Goal: Complete application form: Complete application form

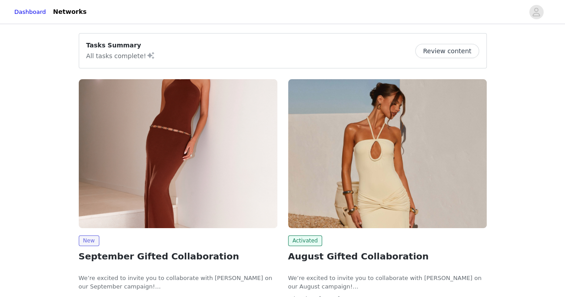
click at [198, 180] on img at bounding box center [178, 153] width 199 height 149
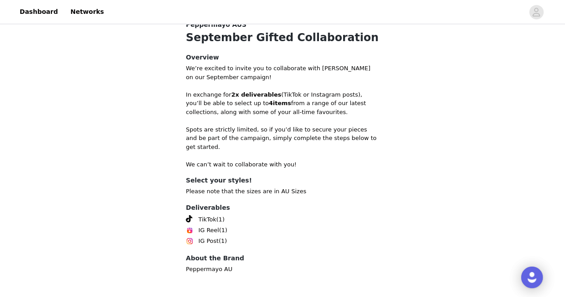
scroll to position [327, 0]
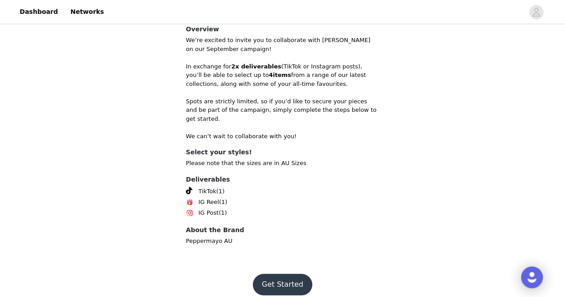
click at [284, 263] on footer "Get Started" at bounding box center [282, 284] width 116 height 43
click at [287, 278] on button "Get Started" at bounding box center [282, 284] width 59 height 21
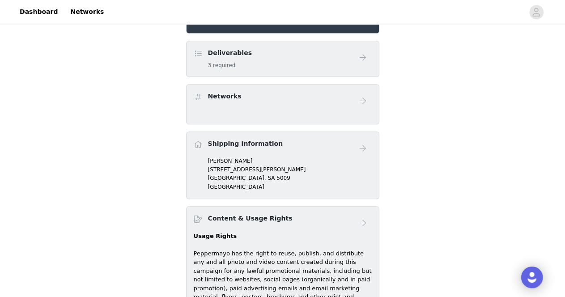
scroll to position [212, 0]
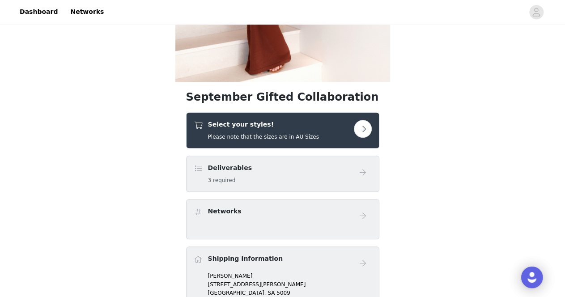
click at [264, 130] on div "Select your styles! Please note that the sizes are in AU Sizes" at bounding box center [263, 130] width 111 height 21
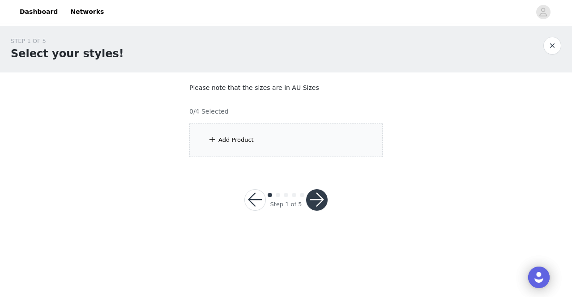
click at [238, 149] on div "Add Product" at bounding box center [285, 140] width 193 height 34
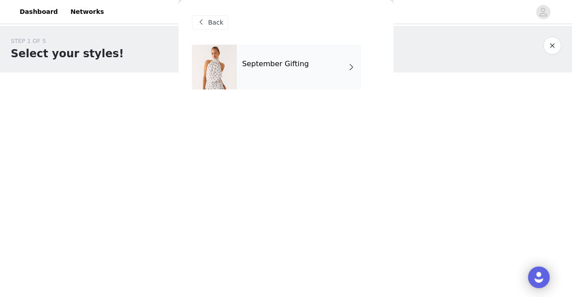
click at [261, 79] on div "September Gifting" at bounding box center [299, 67] width 124 height 45
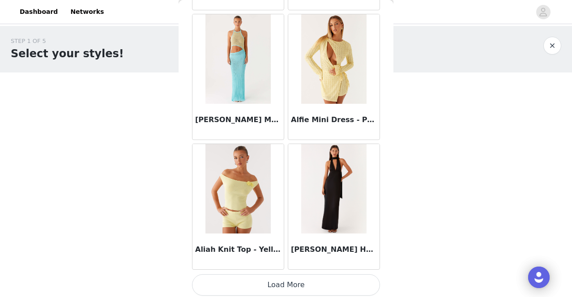
click at [283, 276] on button "Load More" at bounding box center [286, 284] width 188 height 21
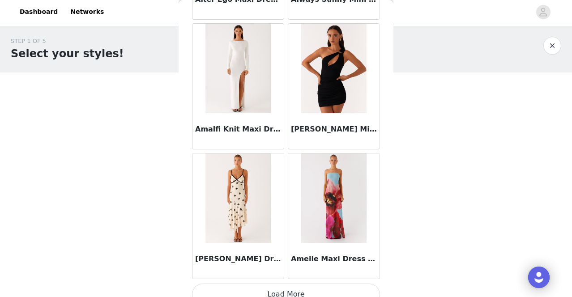
scroll to position [2362, 0]
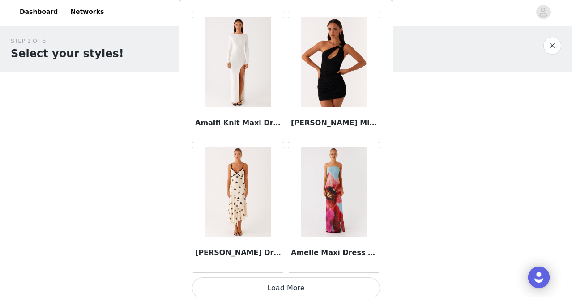
click at [305, 280] on button "Load More" at bounding box center [286, 287] width 188 height 21
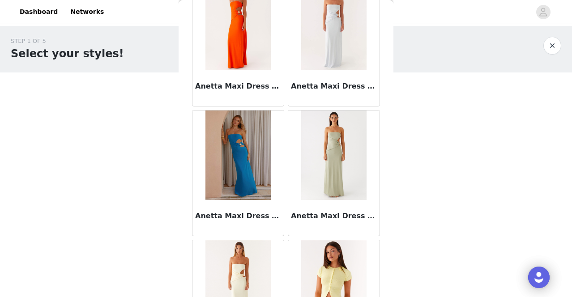
scroll to position [3656, 0]
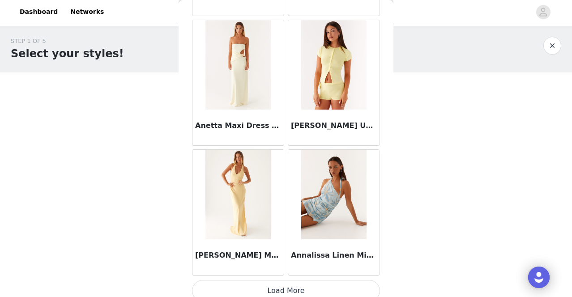
click at [308, 288] on button "Load More" at bounding box center [286, 290] width 188 height 21
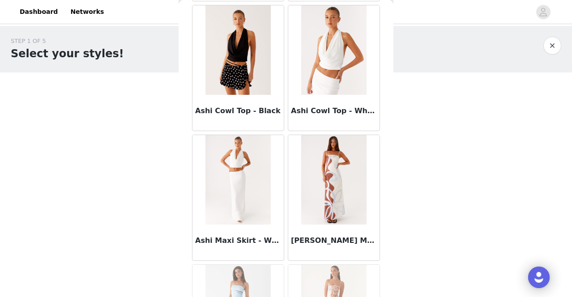
scroll to position [4950, 0]
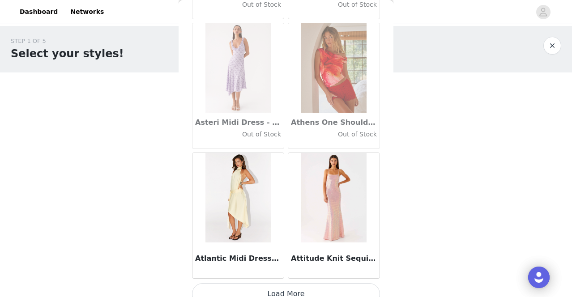
click at [287, 284] on button "Load More" at bounding box center [286, 293] width 188 height 21
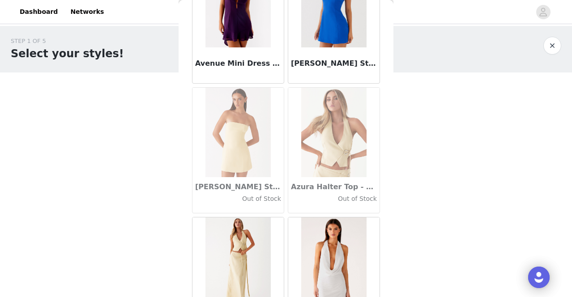
scroll to position [6244, 0]
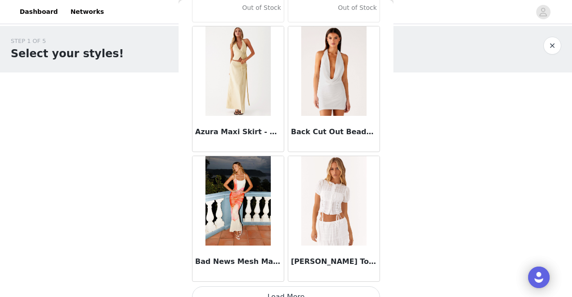
click at [280, 286] on button "Load More" at bounding box center [286, 296] width 188 height 21
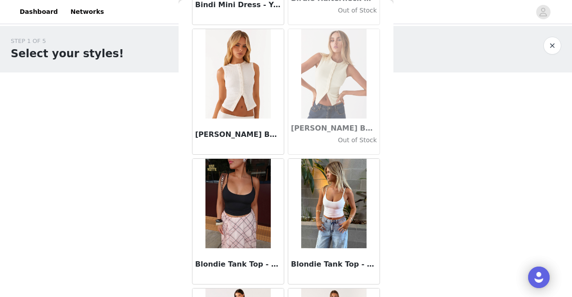
scroll to position [7538, 0]
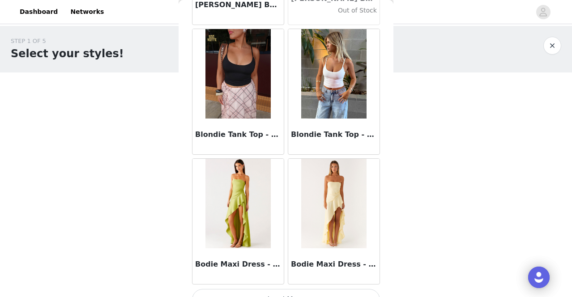
click at [296, 289] on button "Load More" at bounding box center [286, 299] width 188 height 21
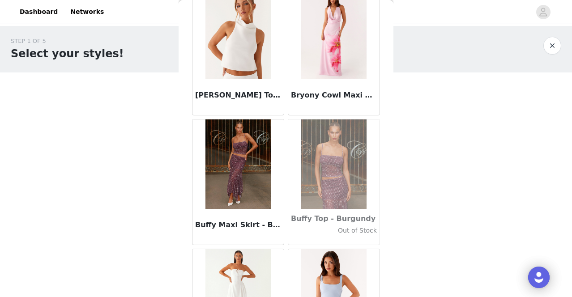
scroll to position [8832, 0]
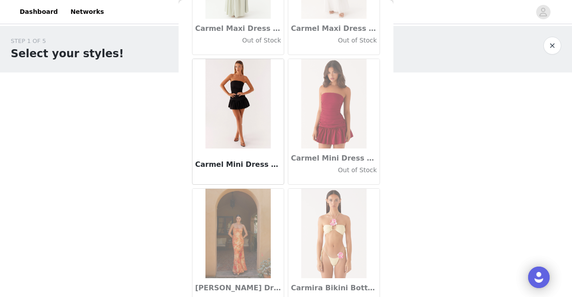
scroll to position [10126, 0]
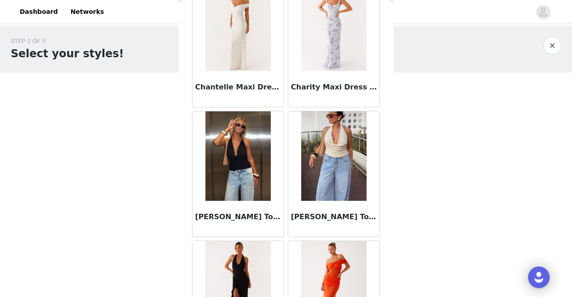
scroll to position [11420, 0]
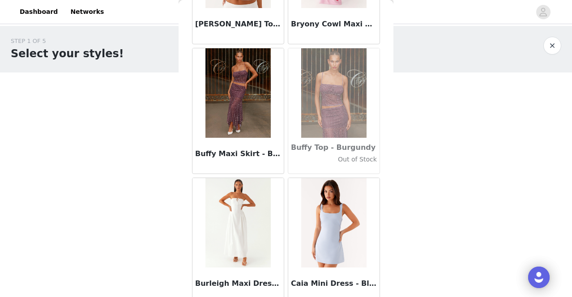
scroll to position [8686, 0]
drag, startPoint x: 323, startPoint y: 155, endPoint x: 296, endPoint y: -39, distance: 195.6
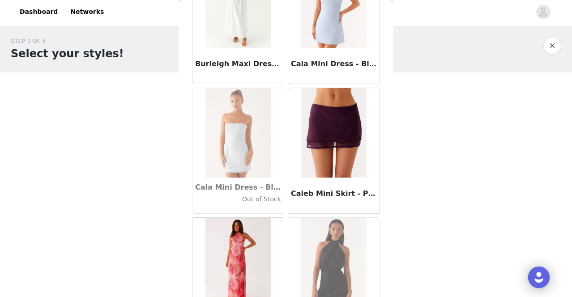
drag, startPoint x: 296, startPoint y: -39, endPoint x: 264, endPoint y: 247, distance: 288.0
click at [264, 247] on img at bounding box center [237, 262] width 65 height 89
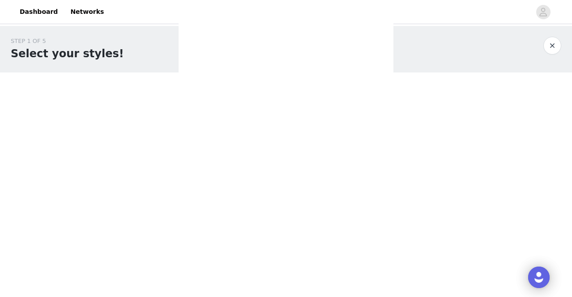
scroll to position [0, 0]
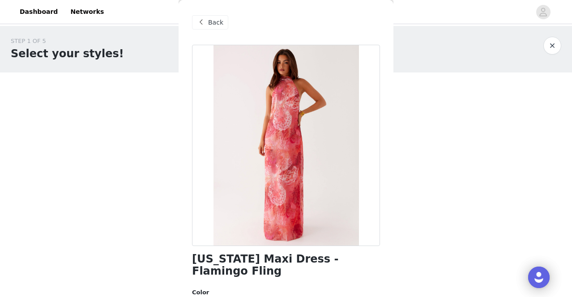
click at [207, 23] on div "Back" at bounding box center [210, 22] width 36 height 14
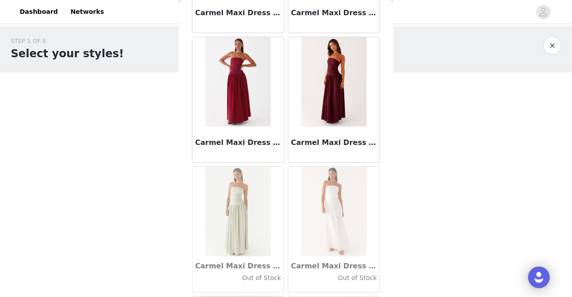
scroll to position [12713, 0]
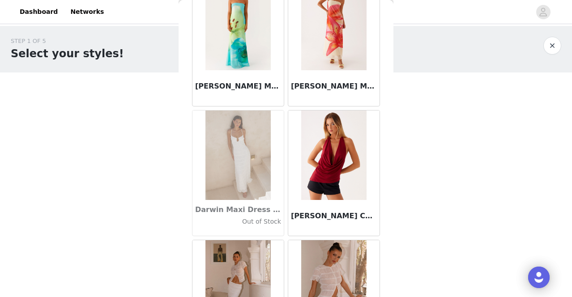
scroll to position [14007, 0]
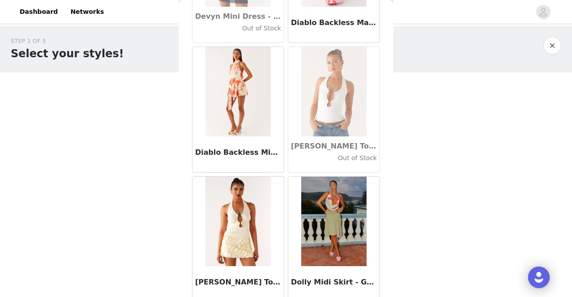
scroll to position [15301, 0]
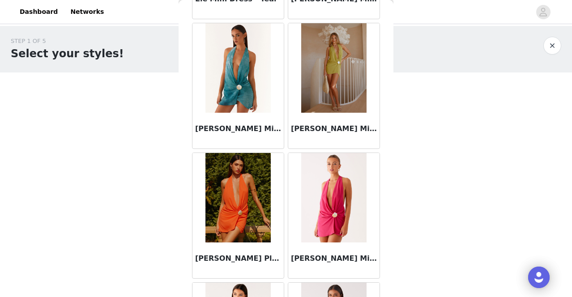
scroll to position [16595, 0]
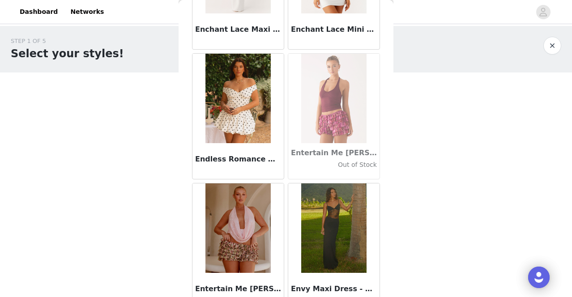
scroll to position [17889, 0]
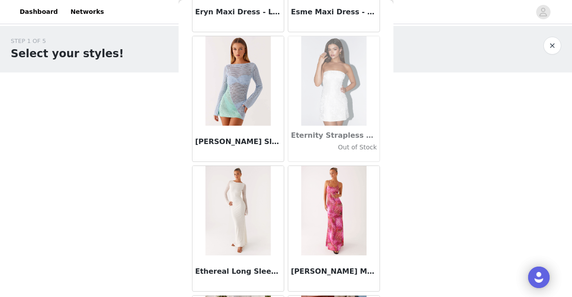
scroll to position [19183, 0]
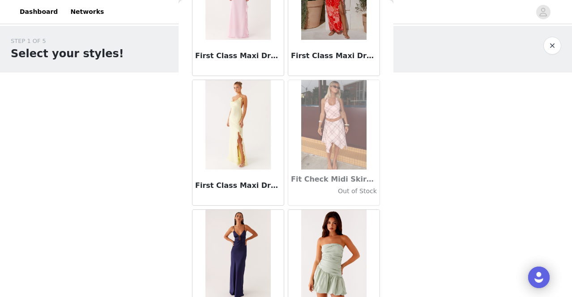
scroll to position [20477, 0]
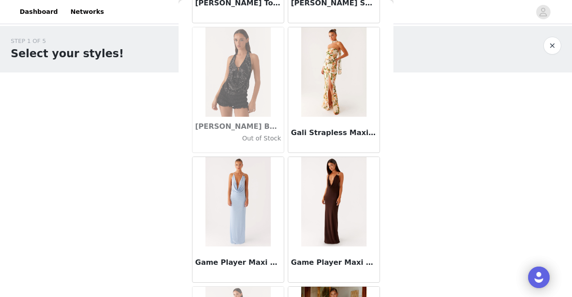
scroll to position [21771, 0]
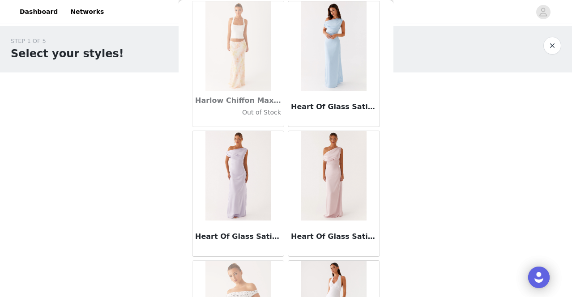
scroll to position [23065, 0]
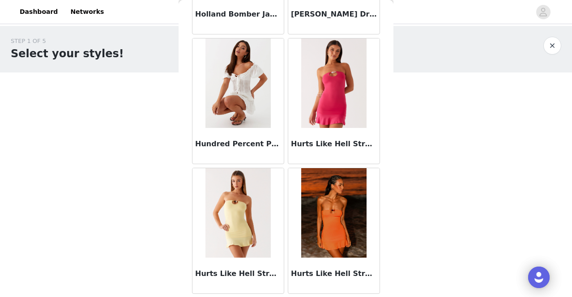
scroll to position [24359, 0]
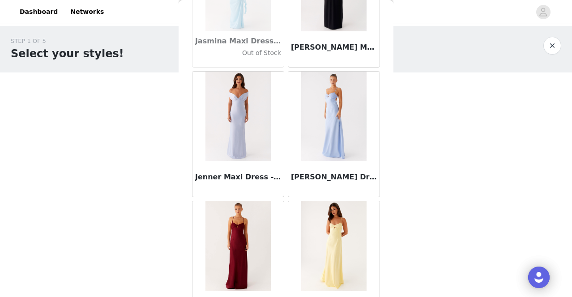
scroll to position [25652, 0]
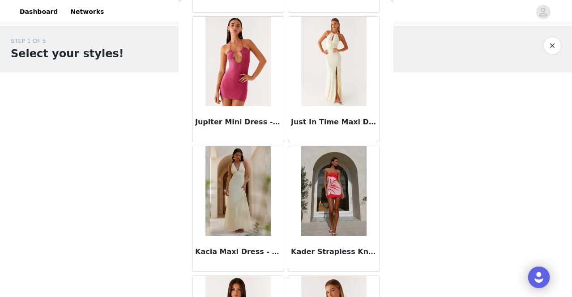
scroll to position [26947, 0]
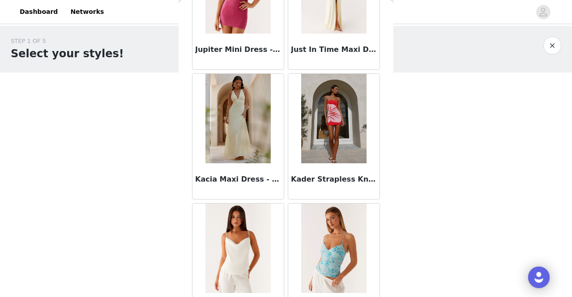
click at [259, 267] on div "Kaia Cowl Neck Top - Butter" at bounding box center [238, 266] width 96 height 130
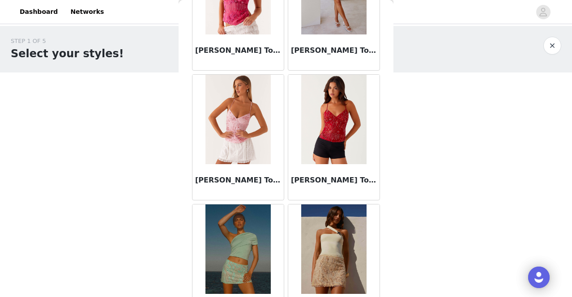
scroll to position [28240, 0]
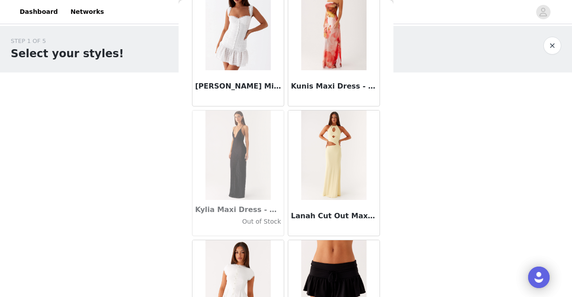
scroll to position [29534, 0]
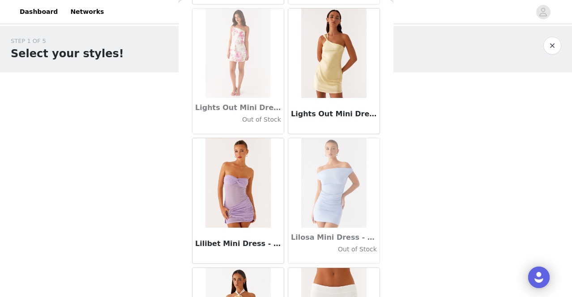
scroll to position [30828, 0]
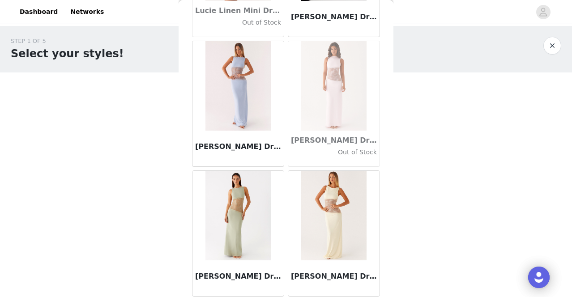
scroll to position [32122, 0]
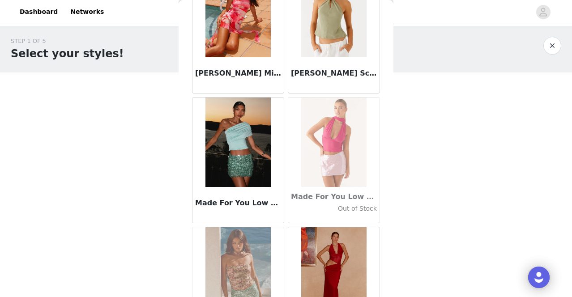
scroll to position [33416, 0]
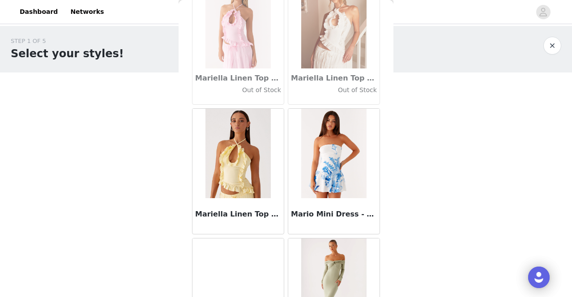
scroll to position [34710, 0]
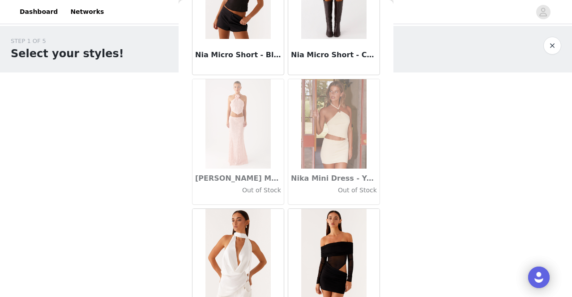
scroll to position [38592, 0]
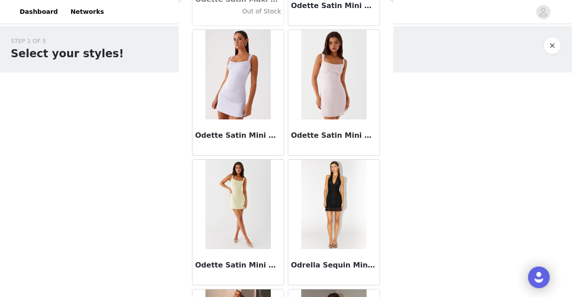
scroll to position [39885, 0]
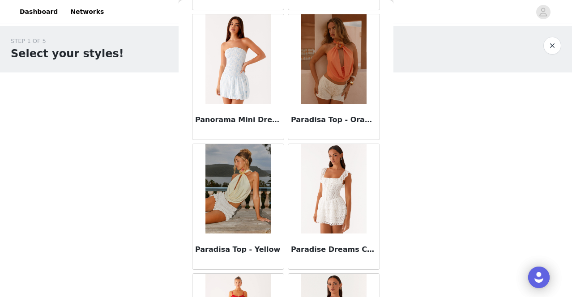
scroll to position [41179, 0]
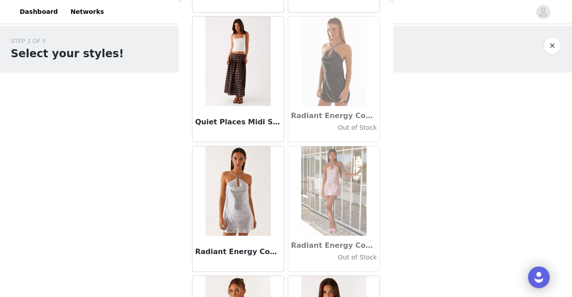
scroll to position [42473, 0]
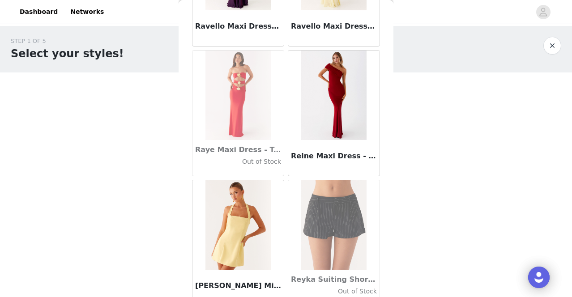
scroll to position [43767, 0]
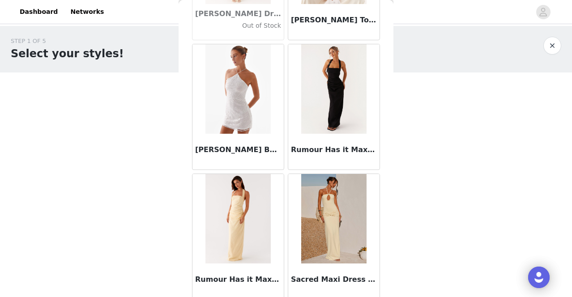
scroll to position [45061, 0]
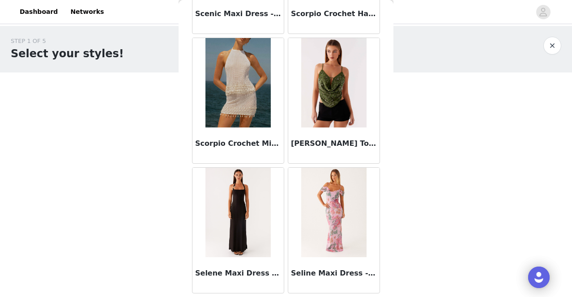
scroll to position [46355, 0]
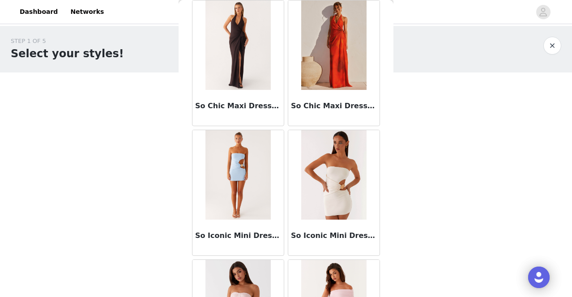
scroll to position [47649, 0]
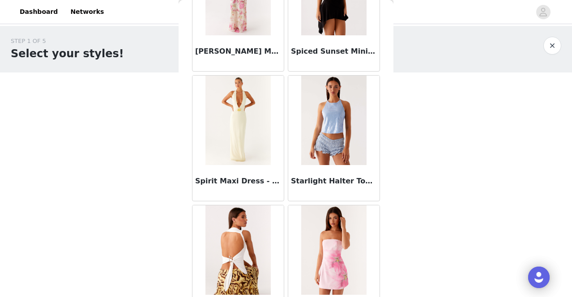
scroll to position [48943, 0]
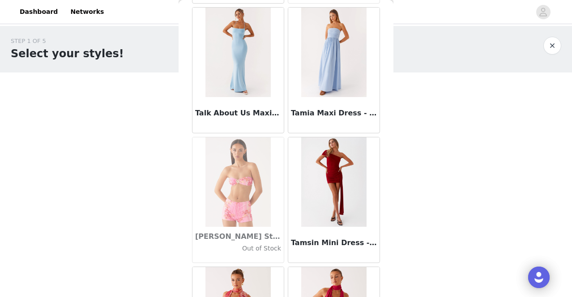
scroll to position [50237, 0]
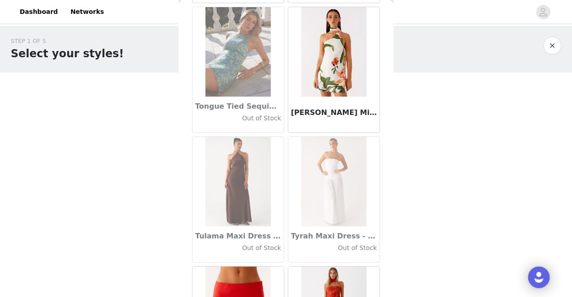
scroll to position [51531, 0]
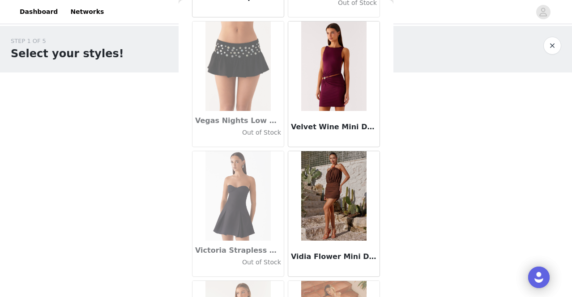
scroll to position [52824, 0]
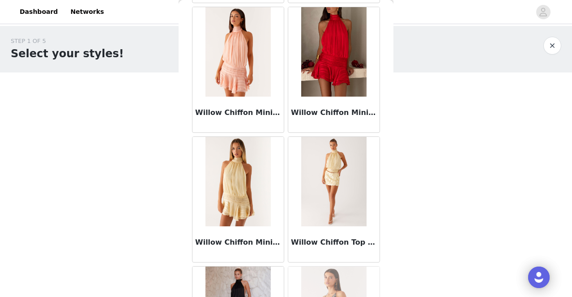
scroll to position [54118, 0]
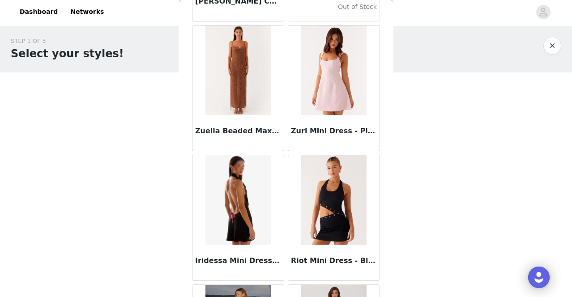
scroll to position [55412, 0]
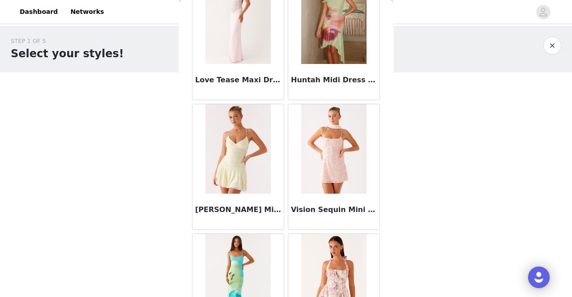
scroll to position [56706, 0]
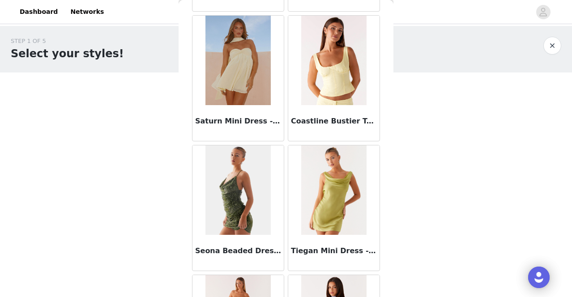
scroll to position [58000, 0]
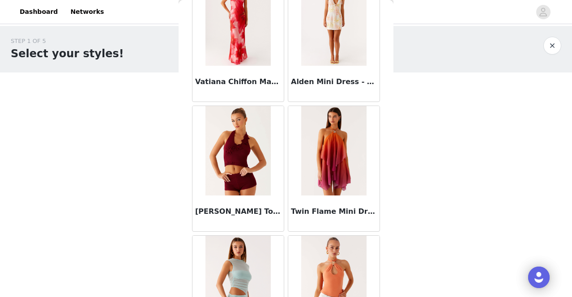
scroll to position [59294, 0]
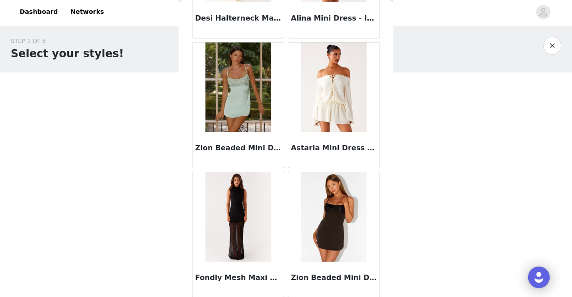
scroll to position [60588, 0]
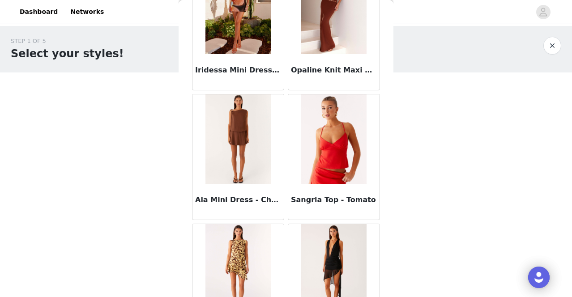
scroll to position [56105, 0]
click at [322, 224] on img at bounding box center [333, 268] width 65 height 89
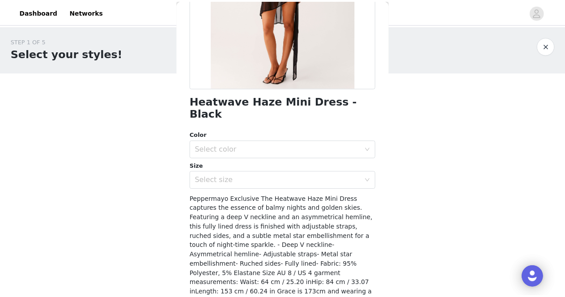
scroll to position [174, 0]
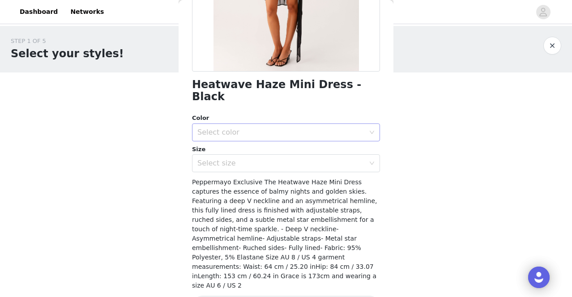
click at [264, 128] on div "Select color" at bounding box center [280, 132] width 167 height 9
click at [255, 143] on li "Black" at bounding box center [282, 140] width 181 height 14
click at [253, 159] on div "Select size" at bounding box center [280, 163] width 167 height 9
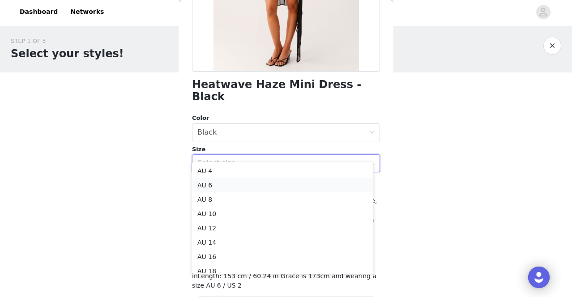
click at [232, 188] on li "AU 6" at bounding box center [282, 185] width 181 height 14
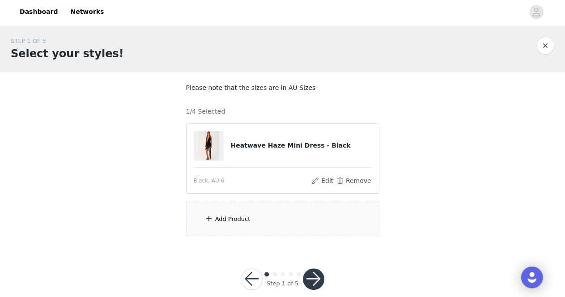
click at [227, 227] on div "Add Product" at bounding box center [282, 220] width 193 height 34
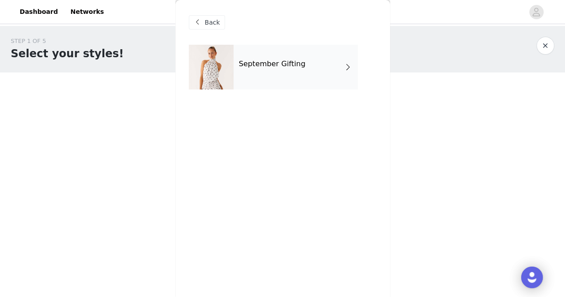
click at [238, 64] on div "September Gifting" at bounding box center [295, 67] width 124 height 45
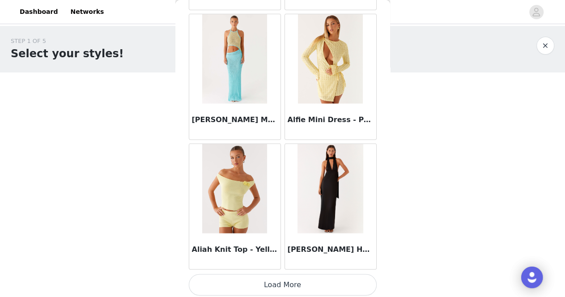
scroll to position [13, 0]
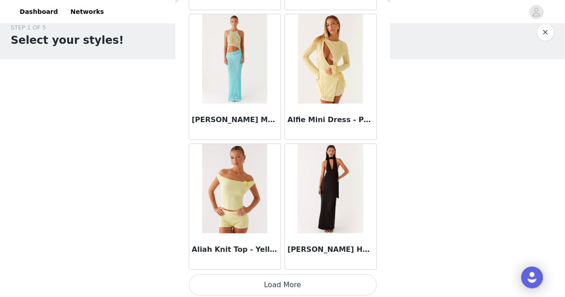
click at [293, 286] on button "Load More" at bounding box center [283, 284] width 188 height 21
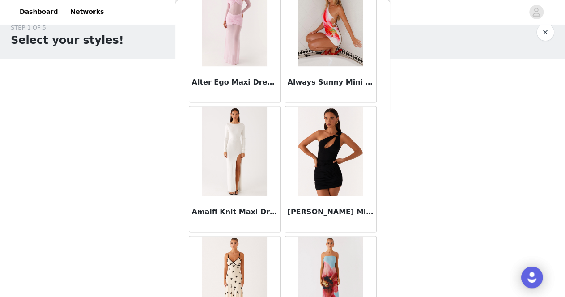
scroll to position [2362, 0]
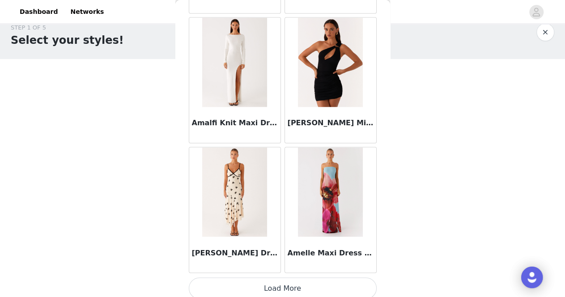
click at [310, 281] on button "Load More" at bounding box center [283, 287] width 188 height 21
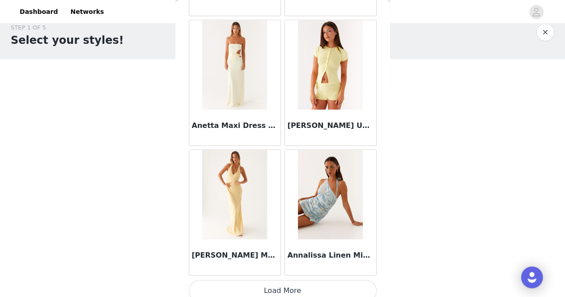
click at [298, 286] on button "Load More" at bounding box center [283, 290] width 188 height 21
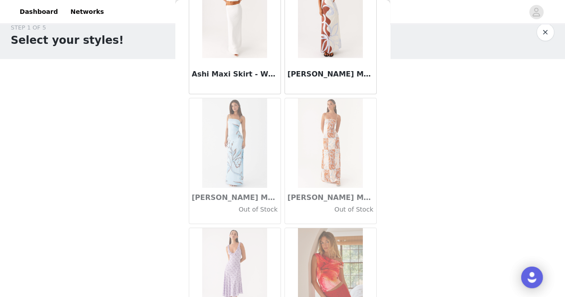
scroll to position [4950, 0]
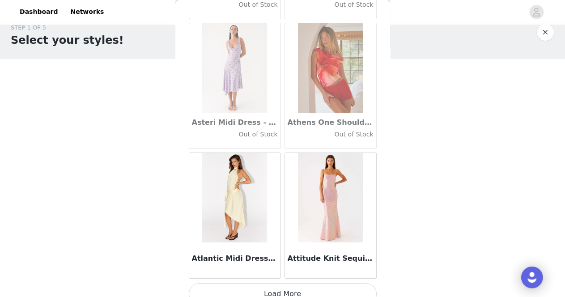
click at [297, 288] on button "Load More" at bounding box center [283, 293] width 188 height 21
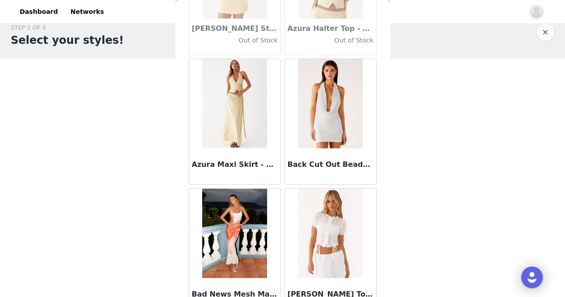
scroll to position [6244, 0]
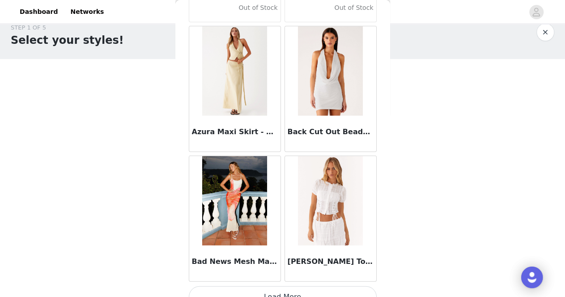
click at [275, 286] on button "Load More" at bounding box center [283, 296] width 188 height 21
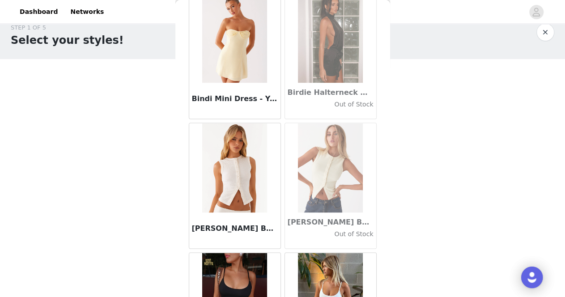
scroll to position [7538, 0]
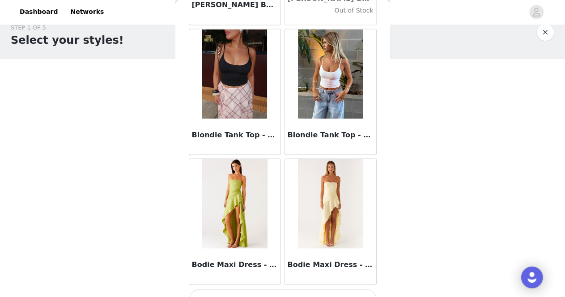
click at [238, 289] on button "Load More" at bounding box center [283, 299] width 188 height 21
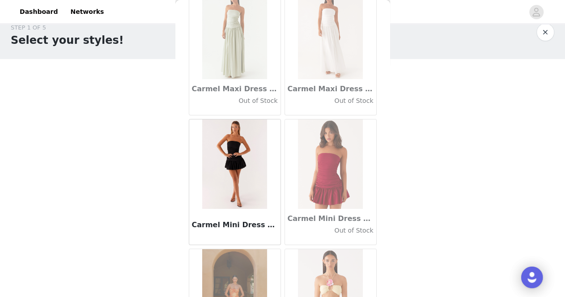
scroll to position [10126, 0]
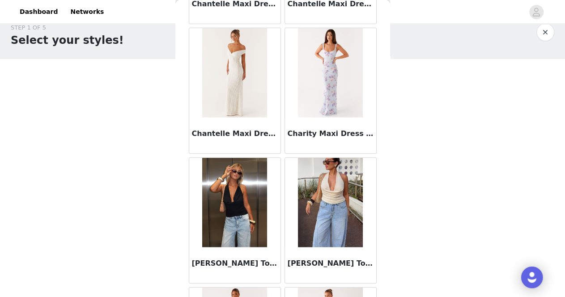
scroll to position [11420, 0]
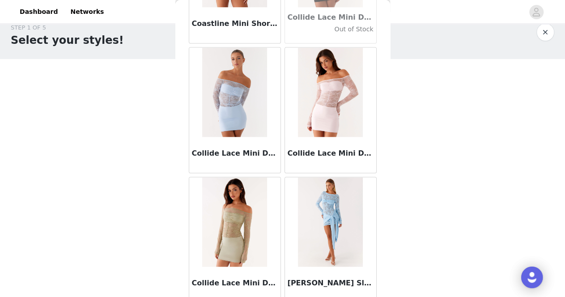
scroll to position [12713, 0]
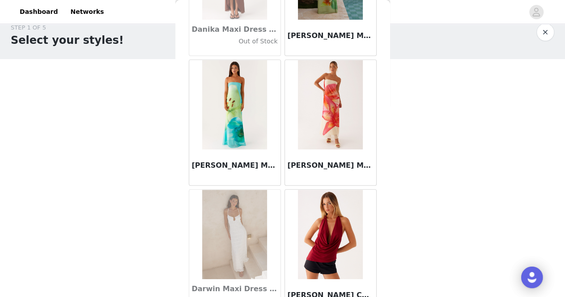
scroll to position [14007, 0]
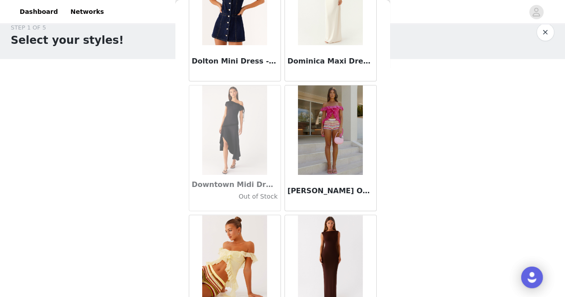
scroll to position [15301, 0]
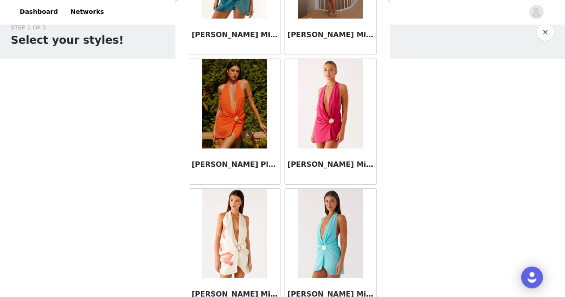
scroll to position [16595, 0]
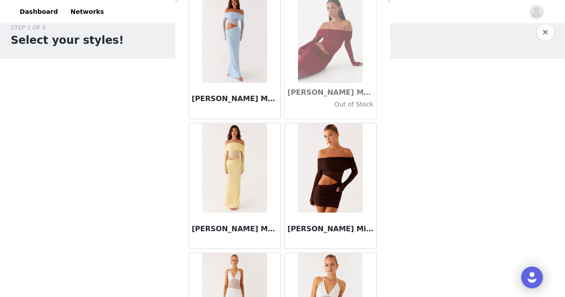
scroll to position [17889, 0]
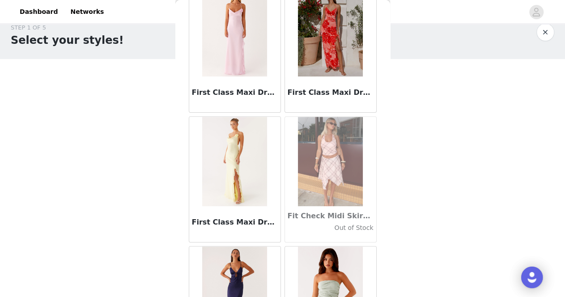
scroll to position [20477, 0]
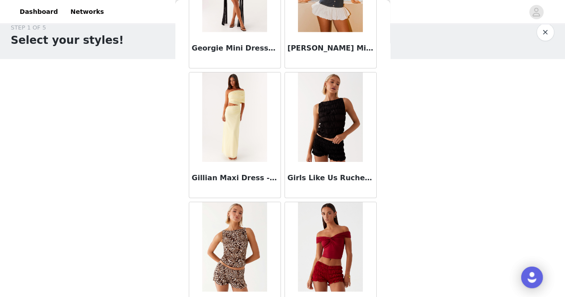
scroll to position [21771, 0]
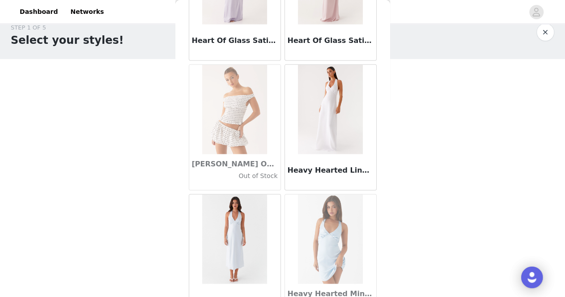
scroll to position [13, 0]
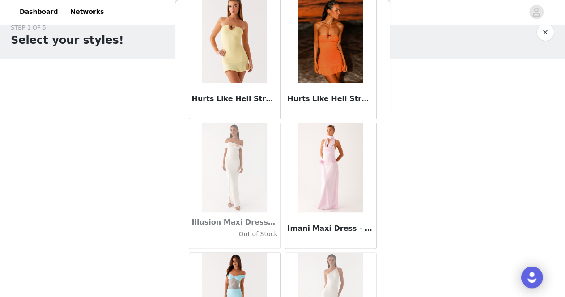
scroll to position [24359, 0]
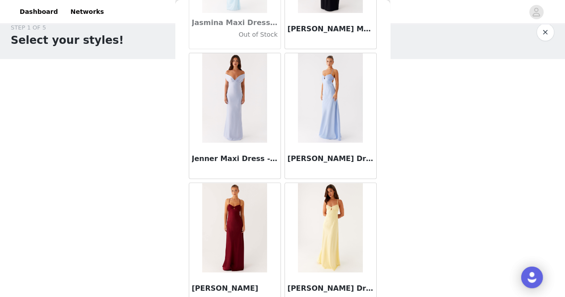
scroll to position [25652, 0]
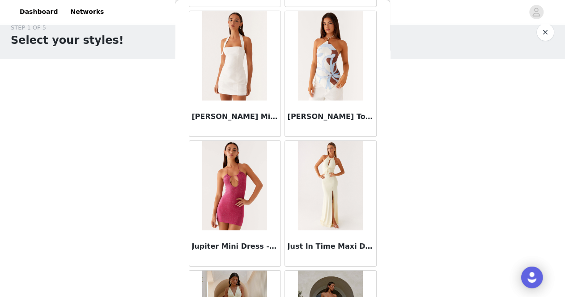
scroll to position [26947, 0]
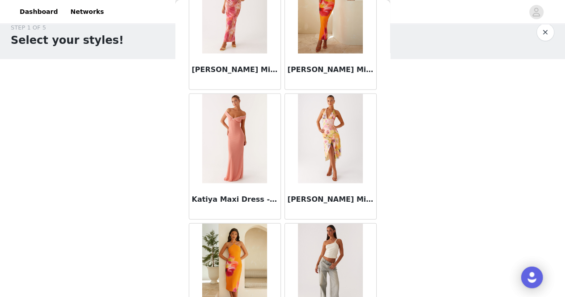
scroll to position [28240, 0]
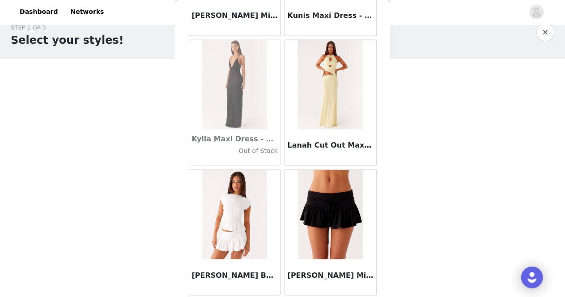
scroll to position [29534, 0]
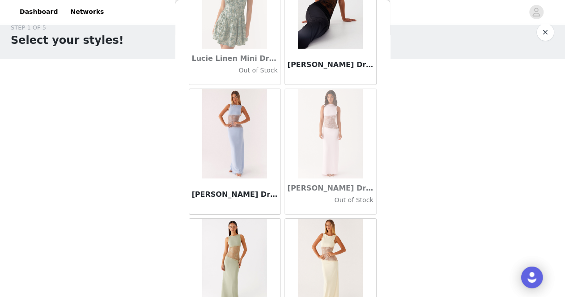
scroll to position [32122, 0]
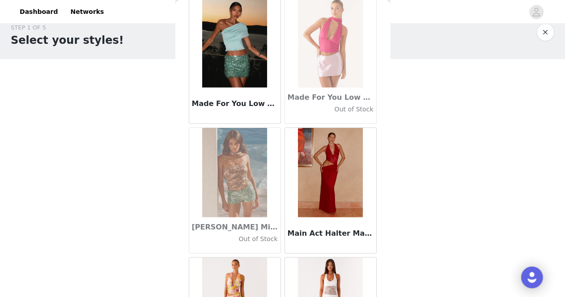
scroll to position [33416, 0]
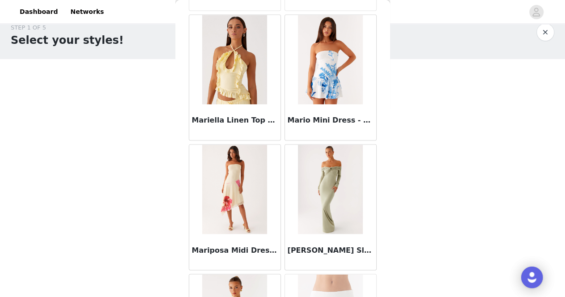
scroll to position [34710, 0]
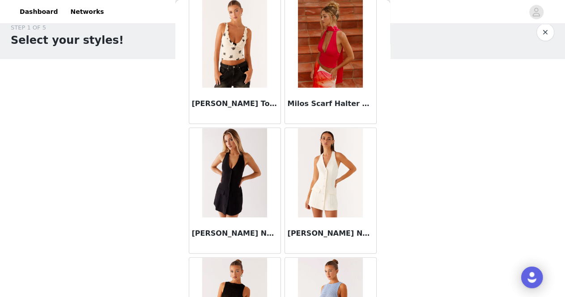
scroll to position [36004, 0]
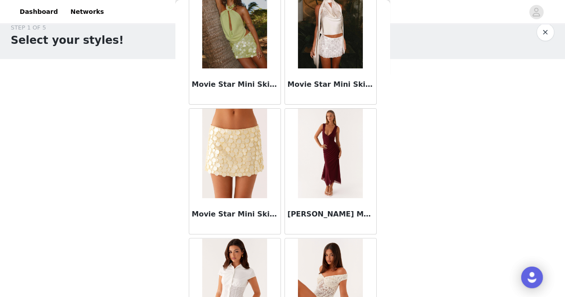
scroll to position [37102, 0]
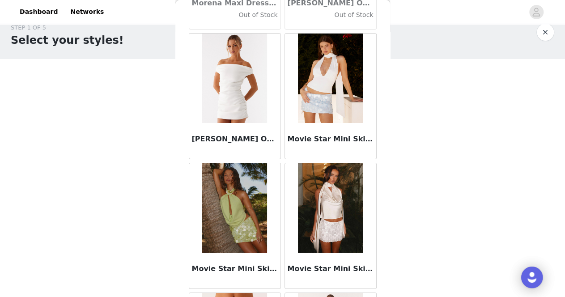
click at [337, 165] on img at bounding box center [330, 207] width 65 height 89
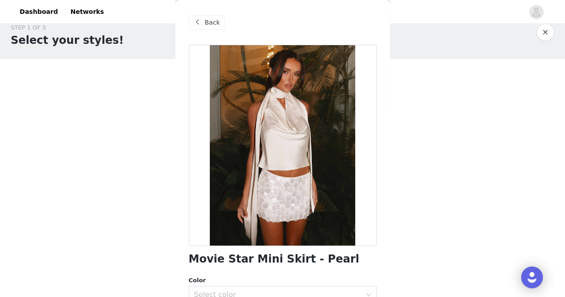
scroll to position [131, 0]
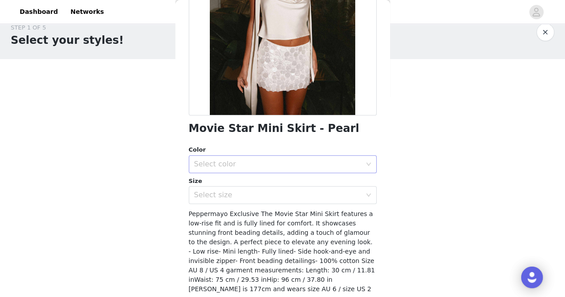
click at [267, 164] on div "Select color" at bounding box center [277, 164] width 167 height 9
click at [243, 182] on li "Pearl" at bounding box center [278, 184] width 181 height 14
click at [246, 197] on div "Select size" at bounding box center [277, 195] width 167 height 9
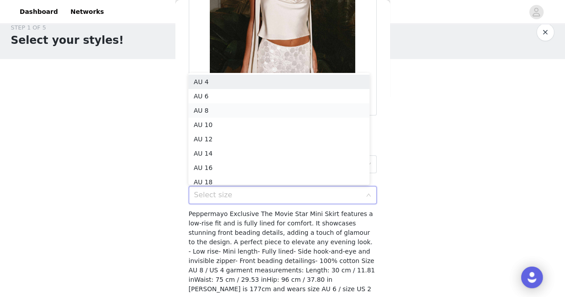
scroll to position [4, 0]
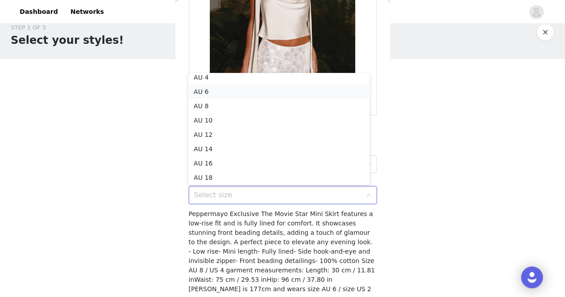
click at [235, 91] on li "AU 6" at bounding box center [278, 92] width 181 height 14
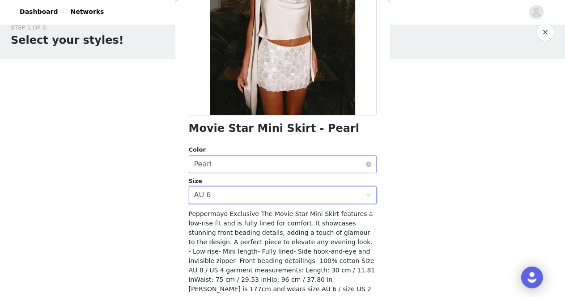
scroll to position [165, 0]
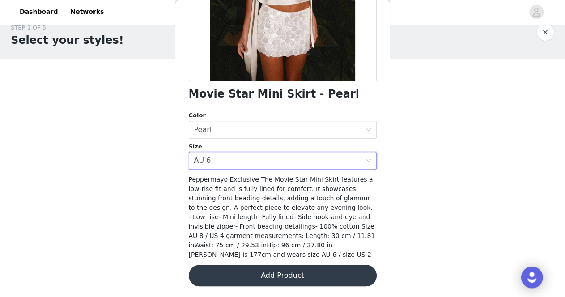
click at [262, 268] on button "Add Product" at bounding box center [283, 275] width 188 height 21
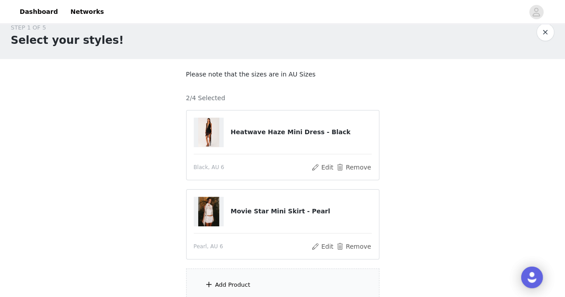
scroll to position [92, 0]
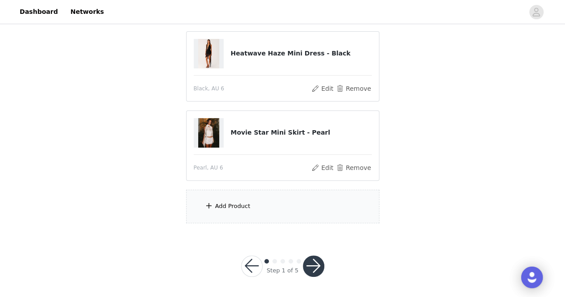
click at [295, 208] on div "Add Product" at bounding box center [282, 207] width 193 height 34
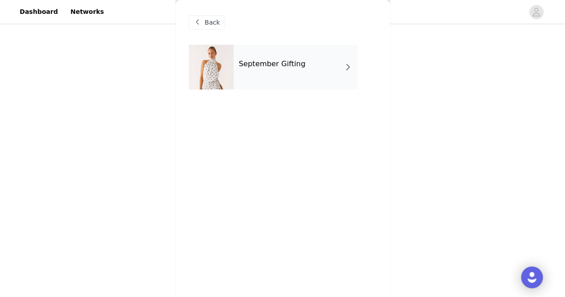
click at [295, 56] on div "September Gifting" at bounding box center [295, 67] width 124 height 45
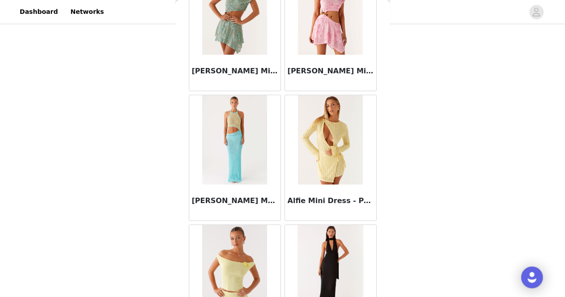
scroll to position [1068, 0]
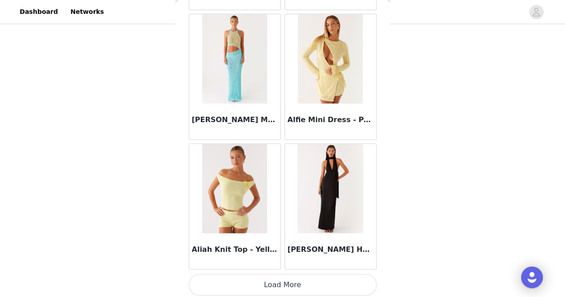
click at [297, 281] on button "Load More" at bounding box center [283, 284] width 188 height 21
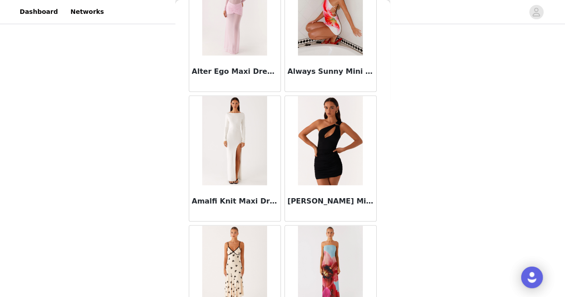
scroll to position [2362, 0]
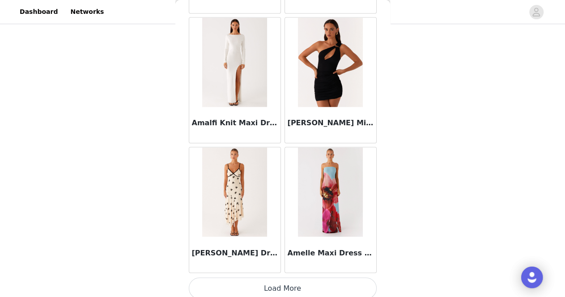
click at [276, 284] on button "Load More" at bounding box center [283, 287] width 188 height 21
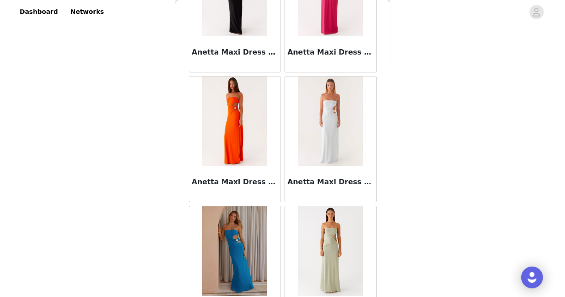
scroll to position [3656, 0]
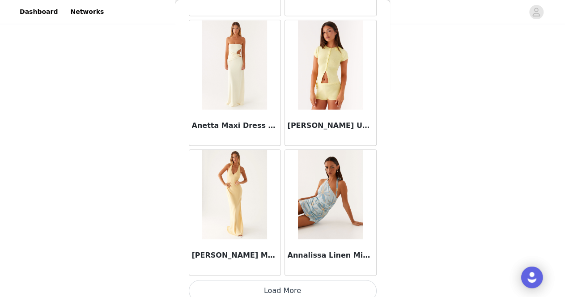
click at [288, 280] on button "Load More" at bounding box center [283, 290] width 188 height 21
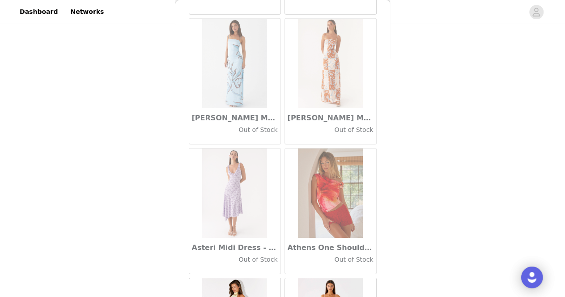
scroll to position [4950, 0]
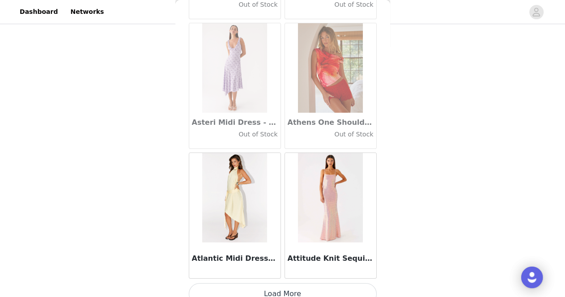
click at [264, 283] on button "Load More" at bounding box center [283, 293] width 188 height 21
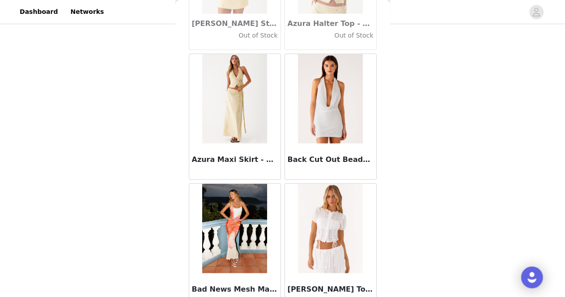
scroll to position [6244, 0]
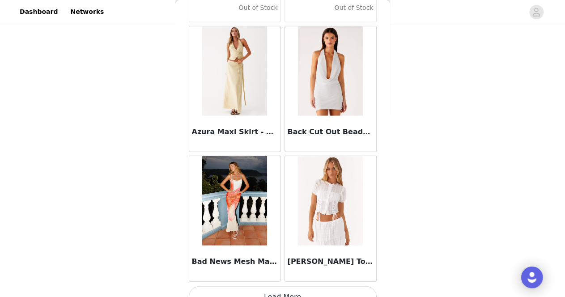
click at [257, 286] on button "Load More" at bounding box center [283, 296] width 188 height 21
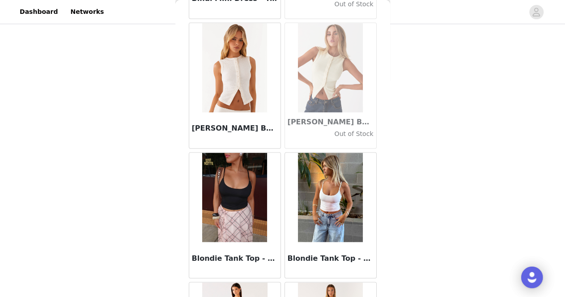
scroll to position [7538, 0]
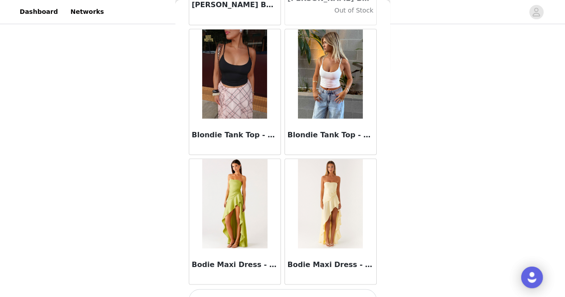
click at [261, 289] on button "Load More" at bounding box center [283, 299] width 188 height 21
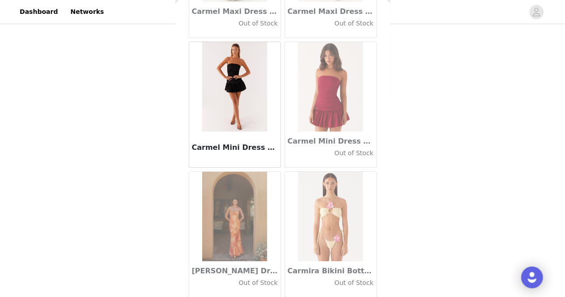
scroll to position [10126, 0]
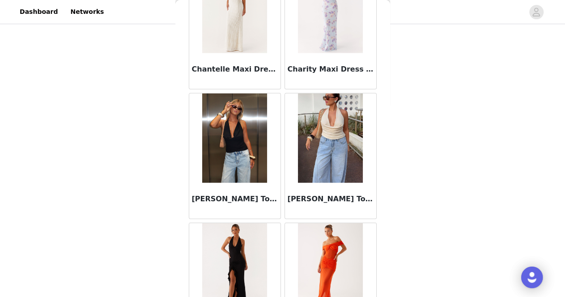
scroll to position [11420, 0]
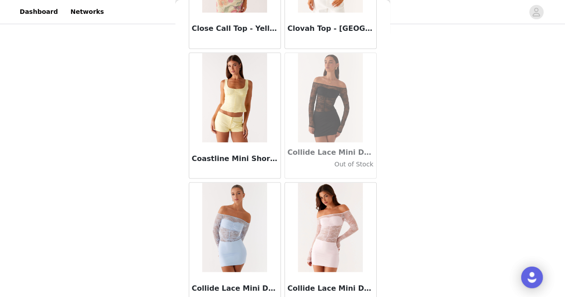
scroll to position [12713, 0]
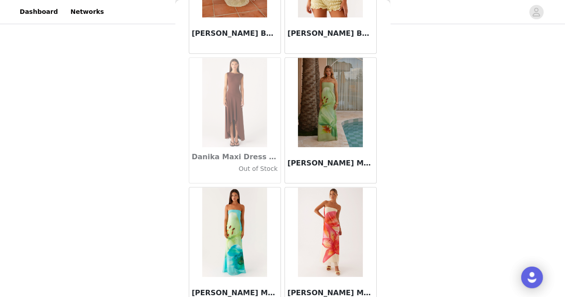
scroll to position [14007, 0]
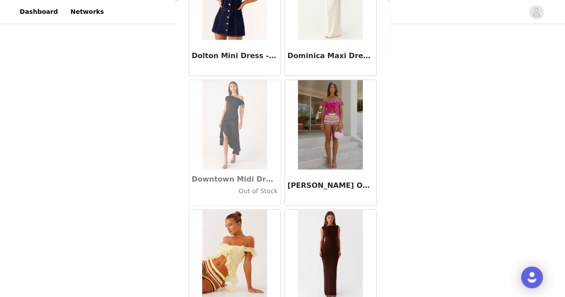
scroll to position [15301, 0]
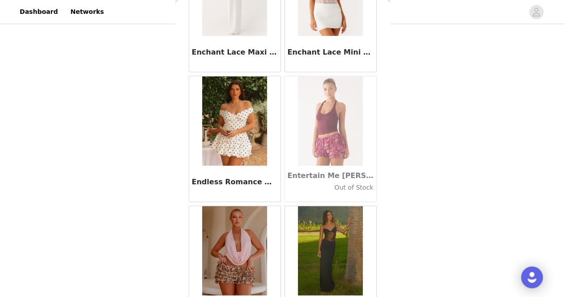
scroll to position [17889, 0]
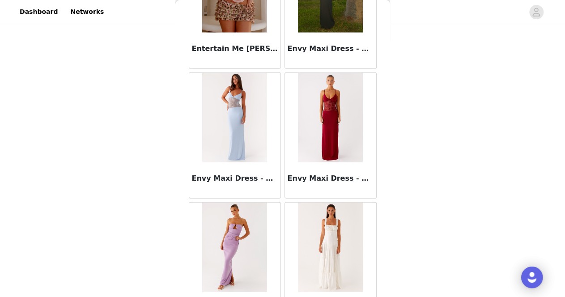
scroll to position [18130, 0]
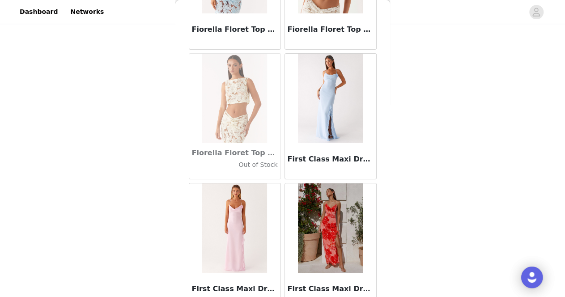
scroll to position [20477, 0]
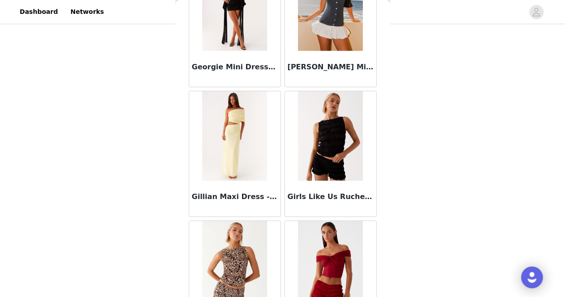
scroll to position [21771, 0]
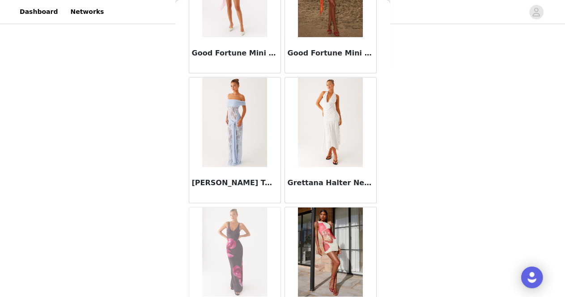
drag, startPoint x: 230, startPoint y: 282, endPoint x: 234, endPoint y: 98, distance: 184.3
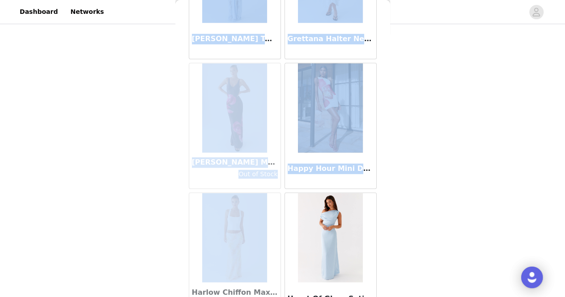
scroll to position [22680, 0]
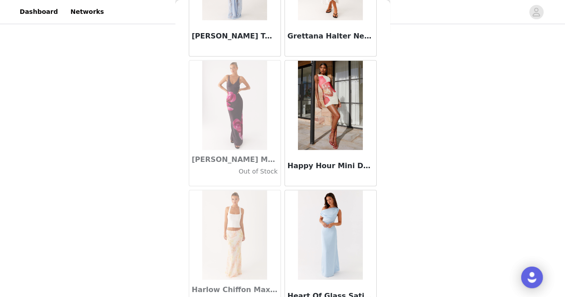
click at [494, 158] on div "STEP 1 OF 5 Select your styles! Please note that the sizes are in AU Sizes 2/4 …" at bounding box center [282, 84] width 565 height 300
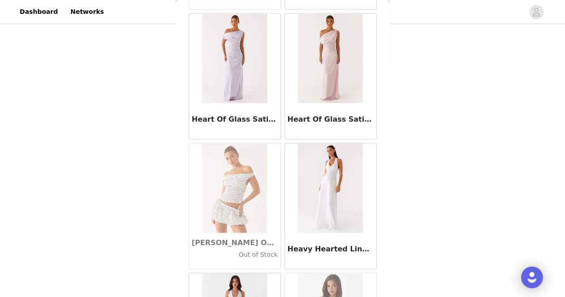
scroll to position [23065, 0]
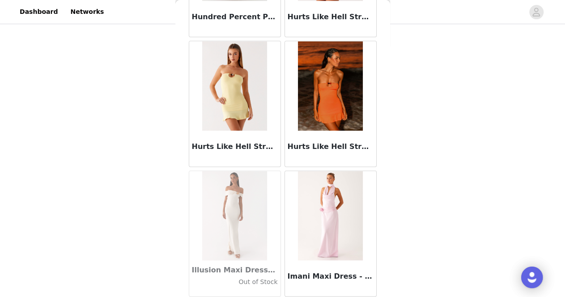
scroll to position [24359, 0]
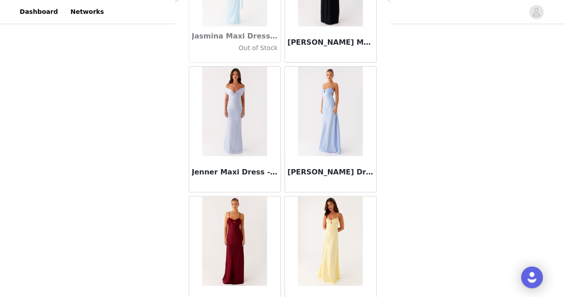
scroll to position [25652, 0]
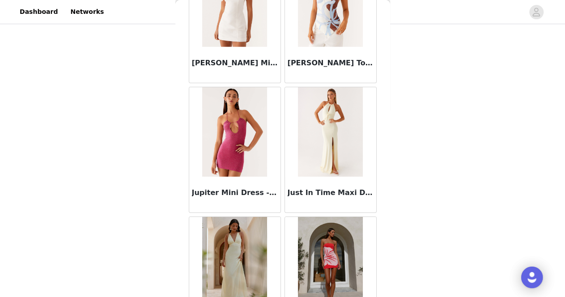
scroll to position [26947, 0]
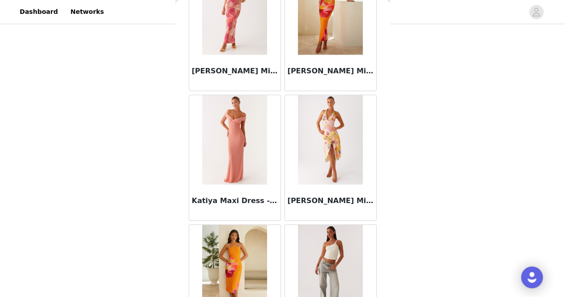
scroll to position [28240, 0]
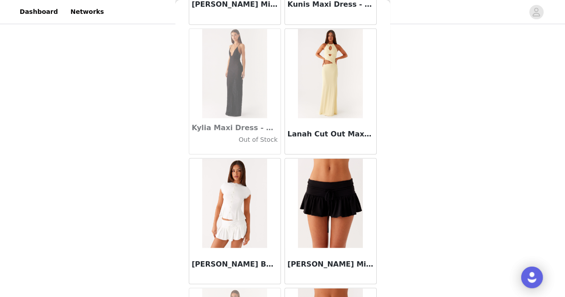
scroll to position [29534, 0]
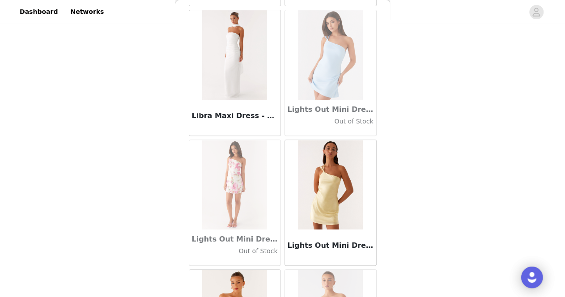
scroll to position [30828, 0]
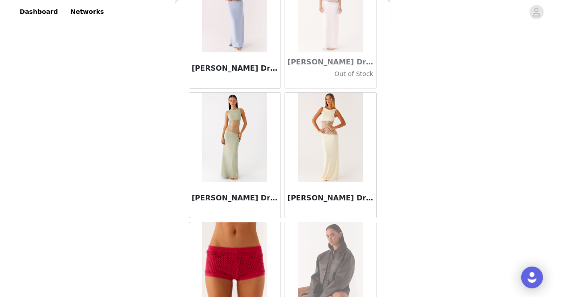
scroll to position [32122, 0]
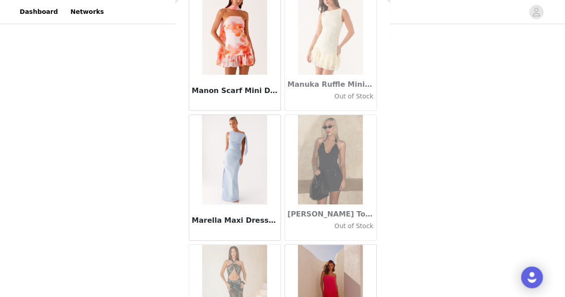
scroll to position [33909, 0]
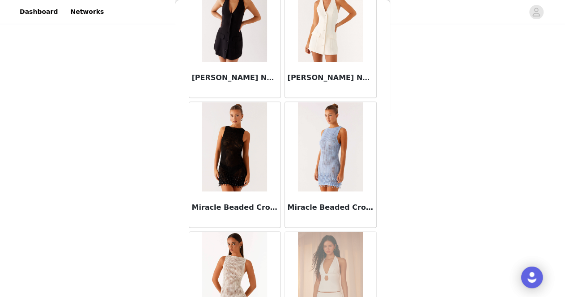
scroll to position [36004, 0]
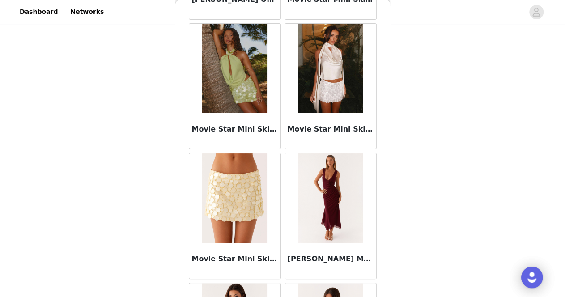
scroll to position [37297, 0]
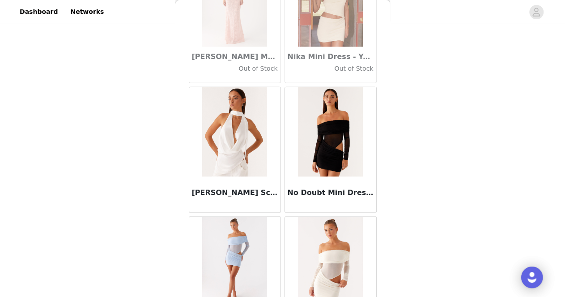
scroll to position [38592, 0]
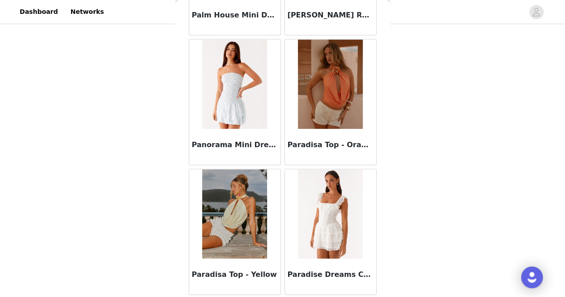
scroll to position [41179, 0]
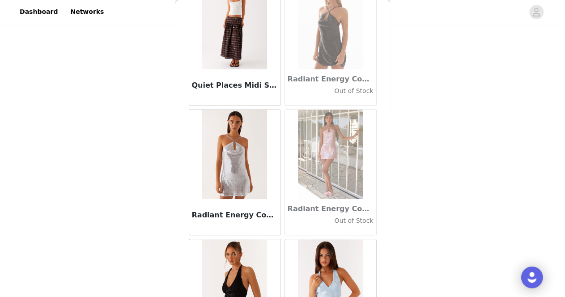
scroll to position [42473, 0]
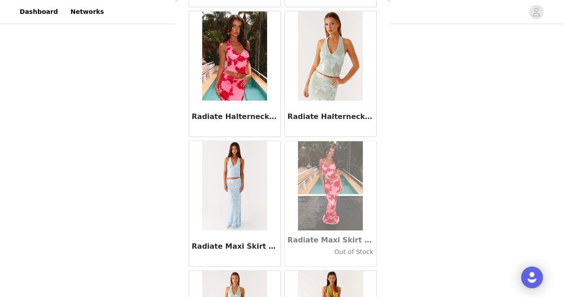
scroll to position [42832, 0]
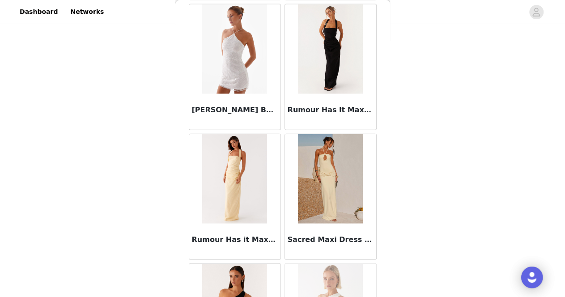
scroll to position [45061, 0]
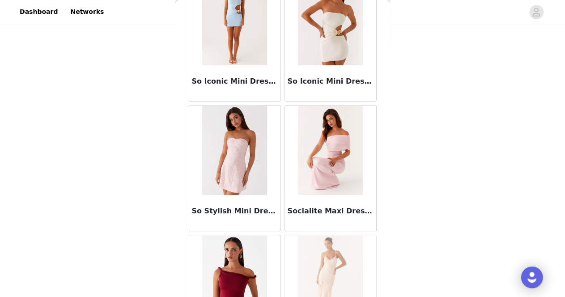
scroll to position [47649, 0]
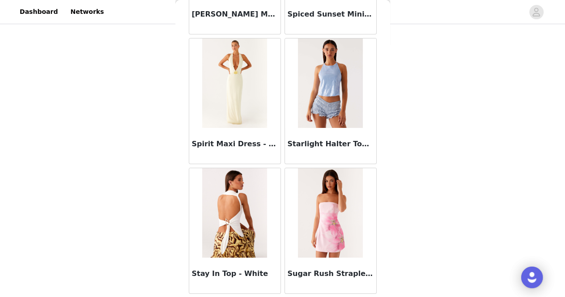
scroll to position [48943, 0]
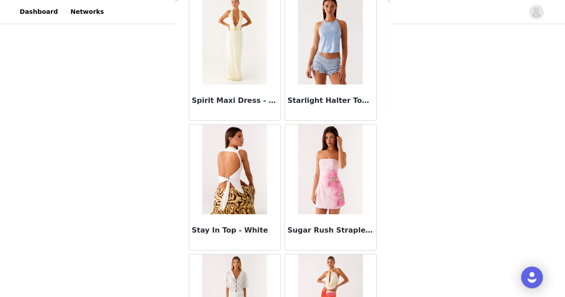
click at [129, 218] on div "STEP 1 OF 5 Select your styles! Please note that the sizes are in AU Sizes 2/4 …" at bounding box center [282, 84] width 565 height 300
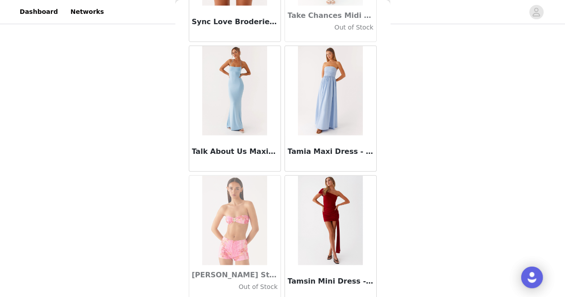
scroll to position [50237, 0]
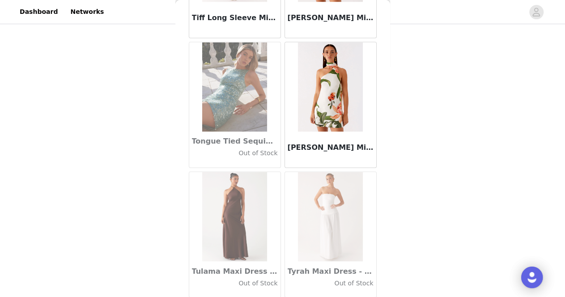
scroll to position [51531, 0]
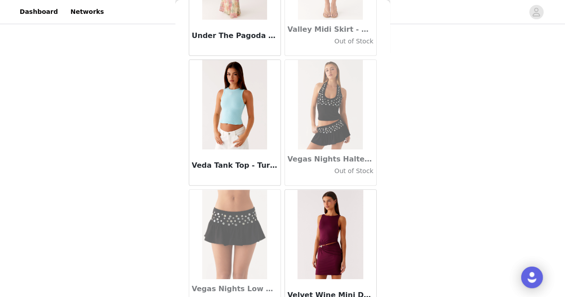
scroll to position [52824, 0]
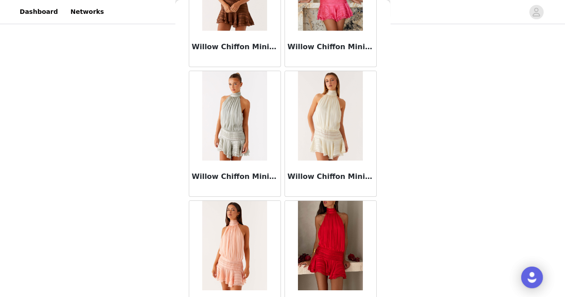
scroll to position [54118, 0]
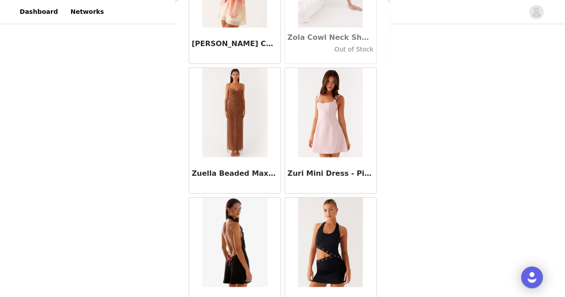
scroll to position [55412, 0]
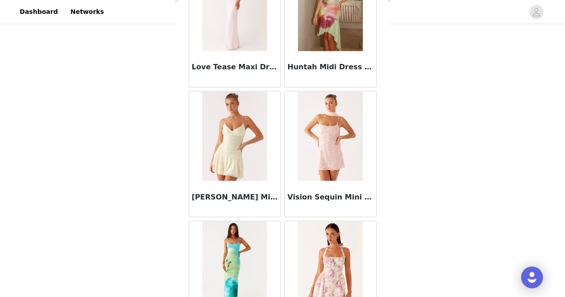
scroll to position [56706, 0]
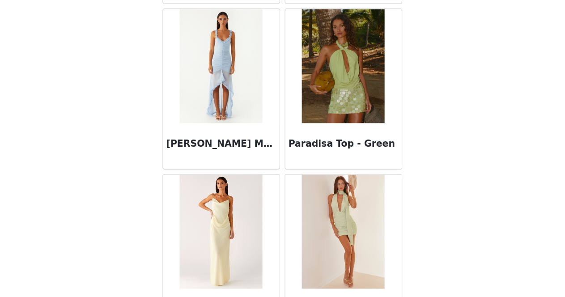
scroll to position [92, 0]
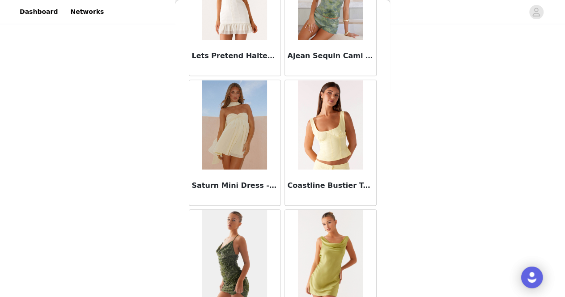
scroll to position [58000, 0]
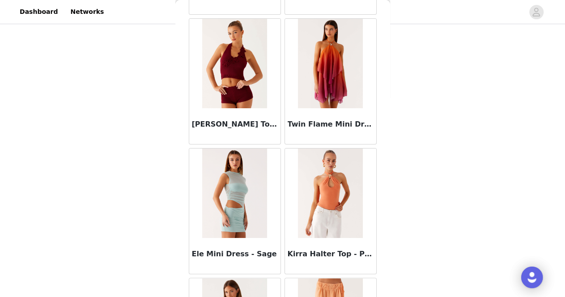
scroll to position [92, 0]
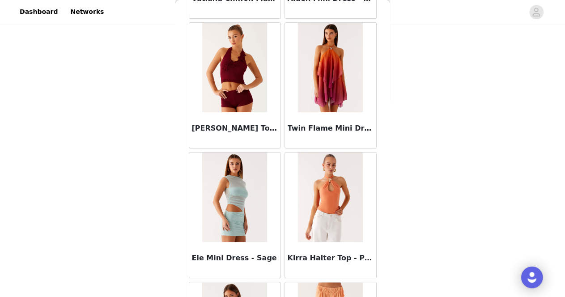
scroll to position [59294, 0]
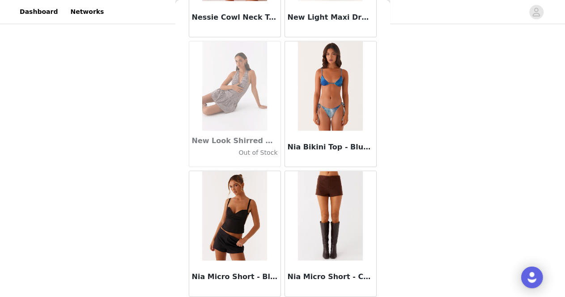
scroll to position [38385, 0]
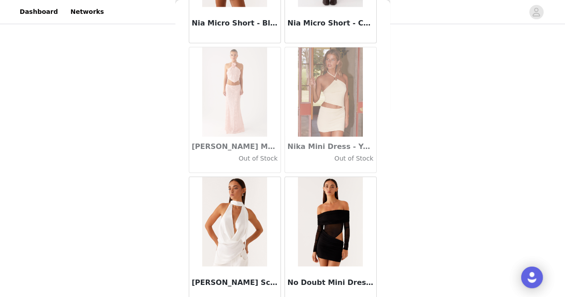
click at [240, 177] on img at bounding box center [234, 221] width 65 height 89
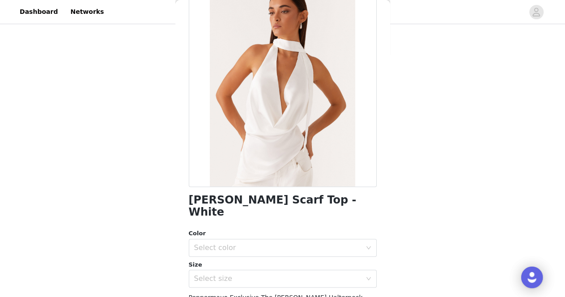
scroll to position [0, 0]
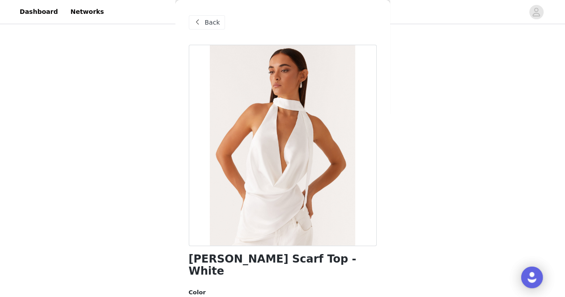
click at [205, 21] on span "Back" at bounding box center [212, 22] width 15 height 9
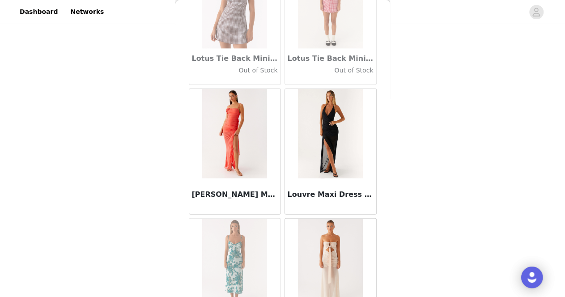
scroll to position [30870, 0]
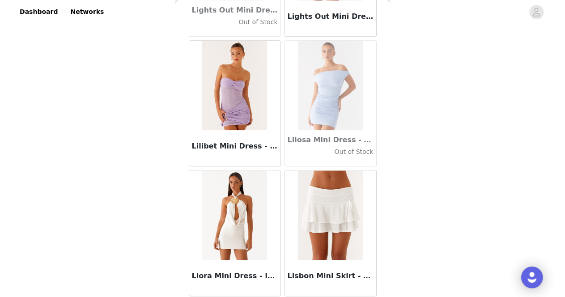
drag, startPoint x: 379, startPoint y: 147, endPoint x: 380, endPoint y: 128, distance: 18.8
click at [380, 128] on div "Back Aamari Maxi Dress - Red Adelaide Shirt Mini Dress - Brown Adored By You Mi…" at bounding box center [282, 148] width 215 height 297
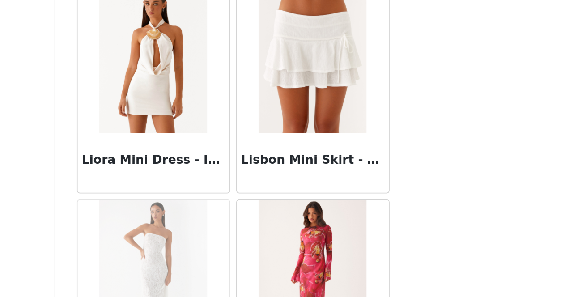
scroll to position [92, 0]
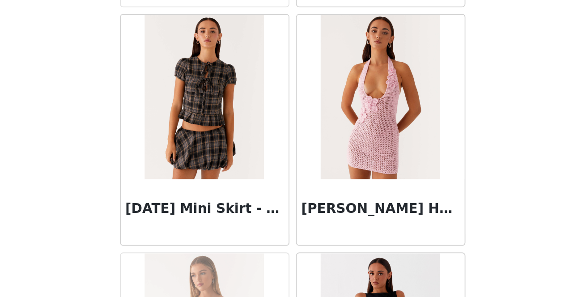
click at [318, 213] on img at bounding box center [330, 257] width 65 height 89
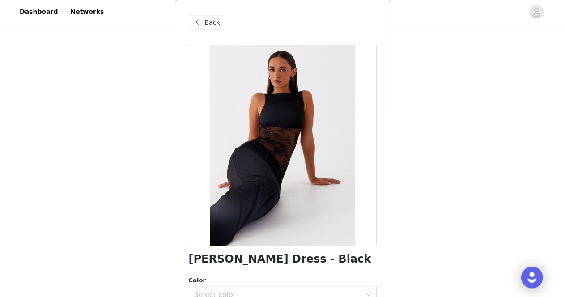
click at [208, 14] on div "Back" at bounding box center [283, 22] width 188 height 45
click at [210, 22] on span "Back" at bounding box center [212, 22] width 15 height 9
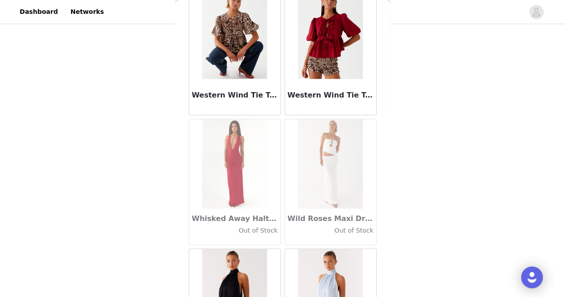
scroll to position [53486, 0]
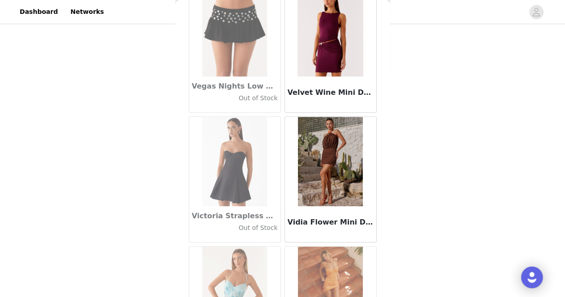
click at [353, 246] on img at bounding box center [330, 290] width 65 height 89
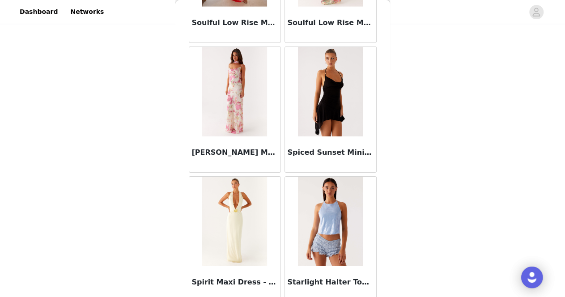
scroll to position [48782, 0]
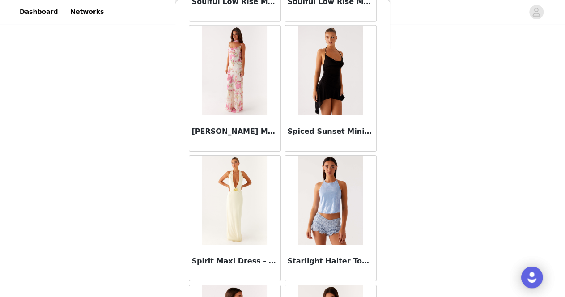
click at [237, 156] on img at bounding box center [234, 200] width 65 height 89
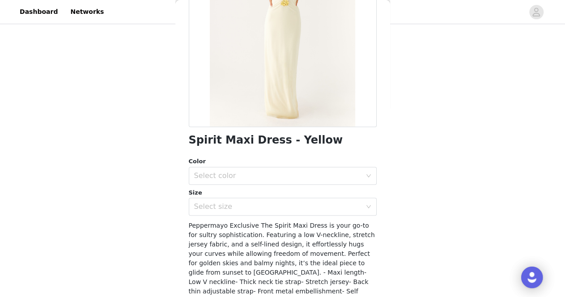
scroll to position [123, 0]
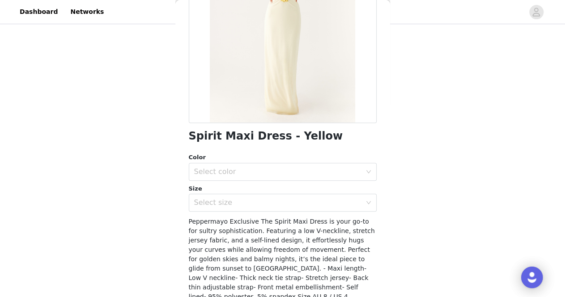
click at [250, 180] on div "Color Select color Size Select size" at bounding box center [283, 182] width 188 height 59
click at [229, 172] on div "Select color" at bounding box center [277, 171] width 167 height 9
click at [216, 189] on li "Yellow" at bounding box center [278, 191] width 181 height 14
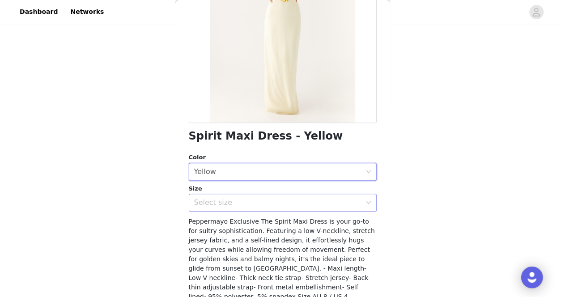
click at [214, 208] on div "Select size" at bounding box center [279, 202] width 171 height 17
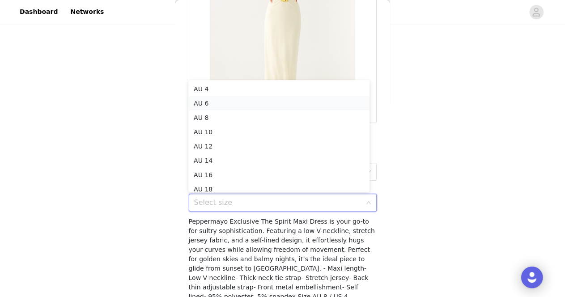
click at [239, 106] on li "AU 6" at bounding box center [278, 103] width 181 height 14
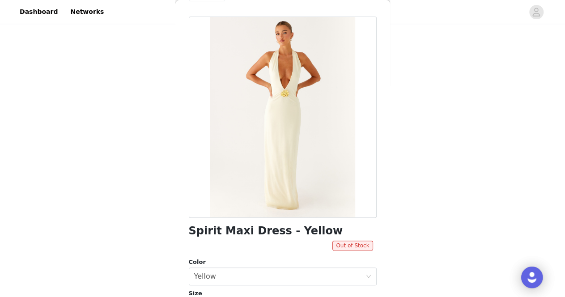
scroll to position [121, 0]
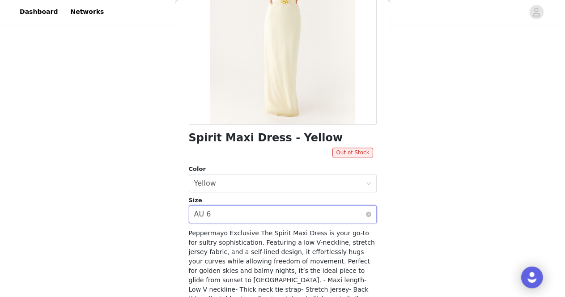
click at [228, 208] on div "Select size AU 6" at bounding box center [279, 214] width 171 height 17
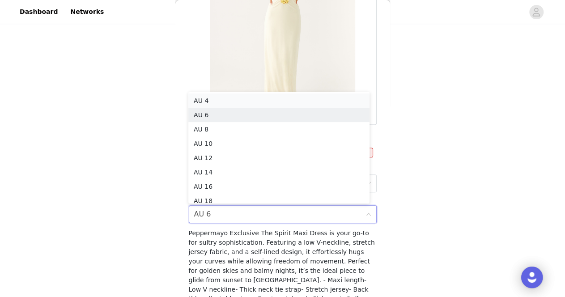
click at [235, 98] on li "AU 4" at bounding box center [278, 100] width 181 height 14
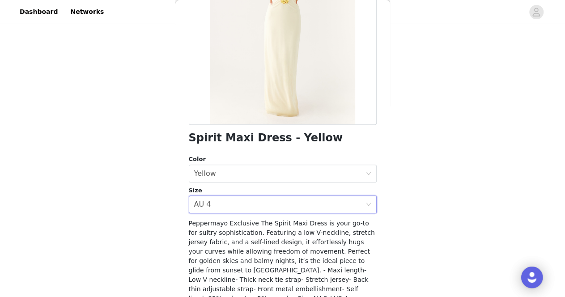
scroll to position [0, 0]
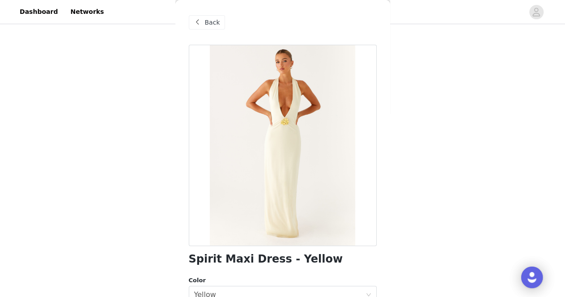
click at [208, 17] on div "Back" at bounding box center [207, 22] width 36 height 14
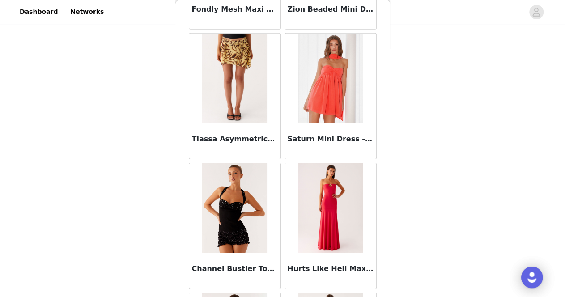
scroll to position [61206, 0]
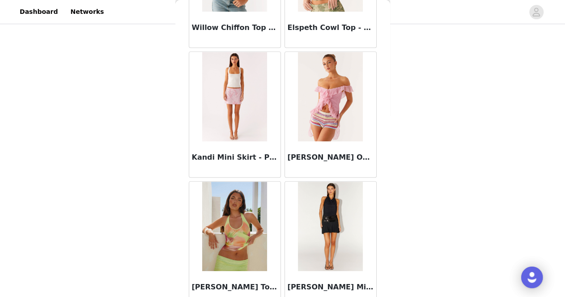
click at [301, 182] on img at bounding box center [330, 226] width 65 height 89
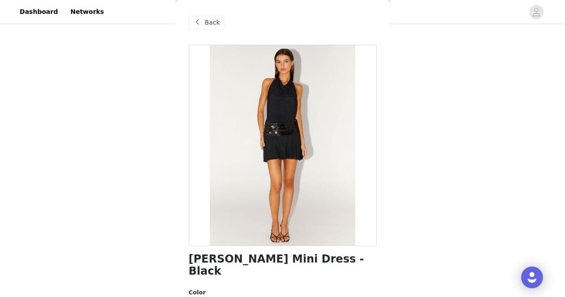
scroll to position [34, 0]
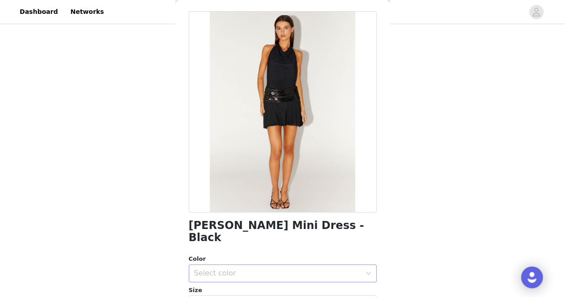
click at [217, 269] on div "Select color" at bounding box center [277, 273] width 167 height 9
click at [204, 284] on li "Black" at bounding box center [278, 281] width 181 height 14
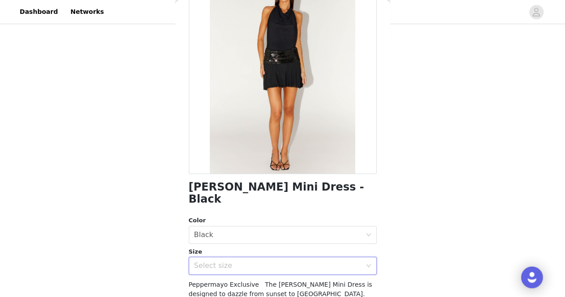
drag, startPoint x: 204, startPoint y: 284, endPoint x: 193, endPoint y: 256, distance: 29.9
click at [193, 257] on div "Select size" at bounding box center [283, 266] width 188 height 18
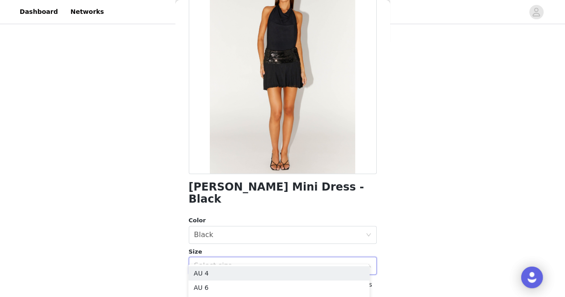
click at [206, 261] on div "Select size" at bounding box center [277, 265] width 167 height 9
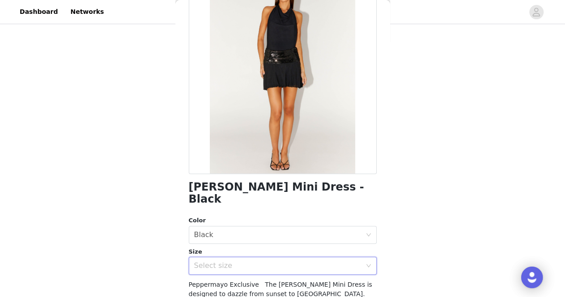
click at [206, 261] on div "Select size" at bounding box center [277, 265] width 167 height 9
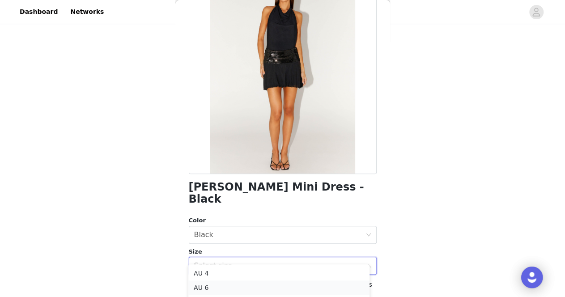
click at [210, 283] on li "AU 6" at bounding box center [278, 287] width 181 height 14
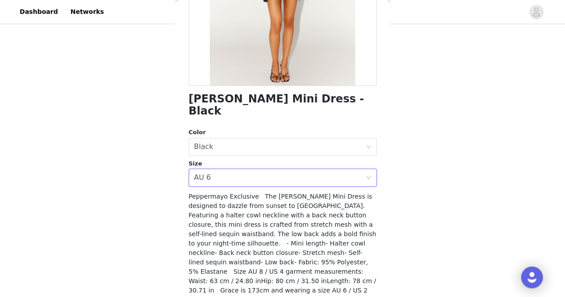
scroll to position [161, 0]
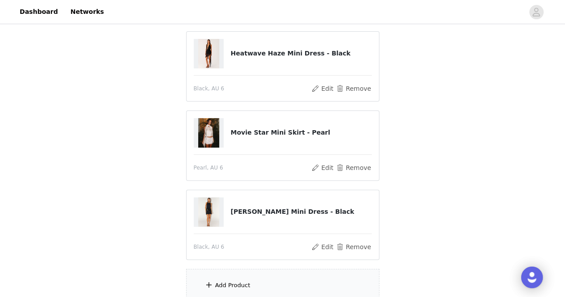
scroll to position [109, 0]
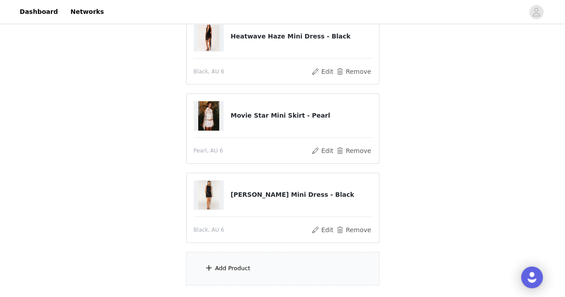
click at [221, 270] on div "Add Product" at bounding box center [232, 268] width 35 height 9
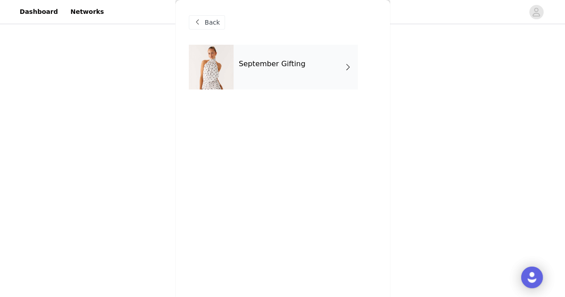
click at [219, 81] on div at bounding box center [211, 67] width 45 height 45
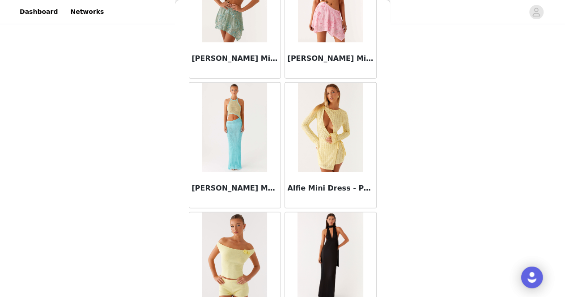
scroll to position [1068, 0]
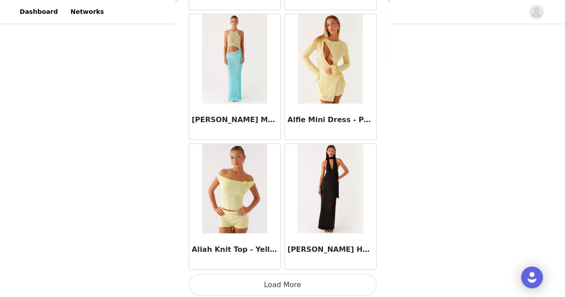
click at [322, 282] on button "Load More" at bounding box center [283, 284] width 188 height 21
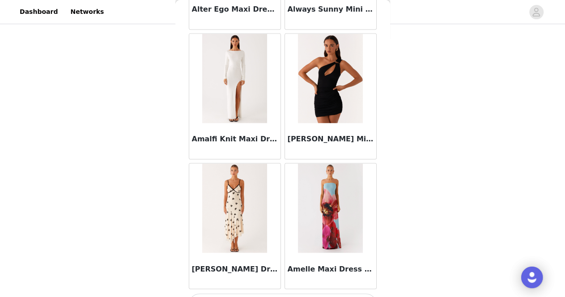
scroll to position [2362, 0]
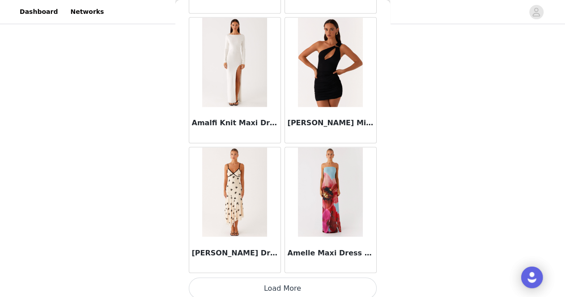
click at [309, 277] on button "Load More" at bounding box center [283, 287] width 188 height 21
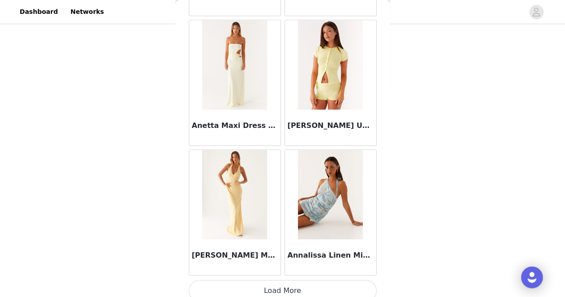
click at [303, 286] on button "Load More" at bounding box center [283, 290] width 188 height 21
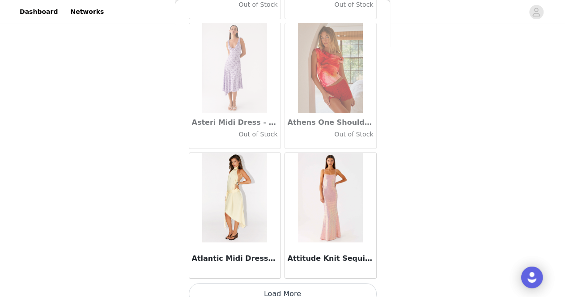
scroll to position [171, 0]
click at [298, 283] on button "Load More" at bounding box center [283, 293] width 188 height 21
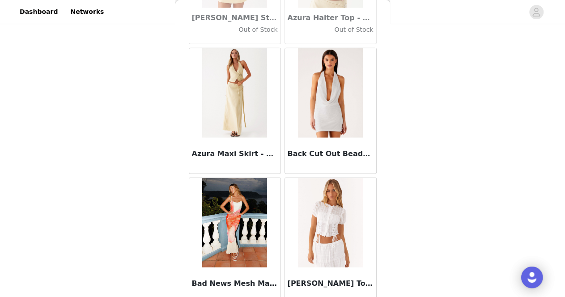
scroll to position [6244, 0]
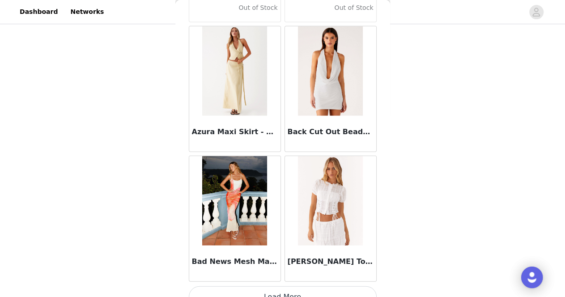
drag, startPoint x: 305, startPoint y: 292, endPoint x: 260, endPoint y: 286, distance: 45.5
click at [260, 286] on button "Load More" at bounding box center [283, 296] width 188 height 21
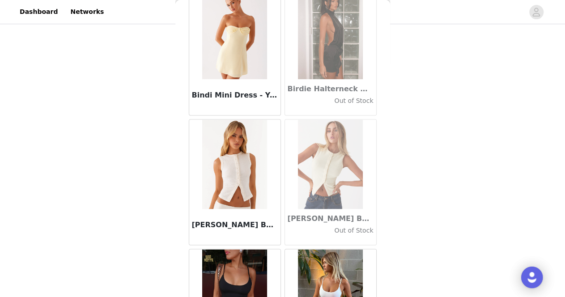
scroll to position [7538, 0]
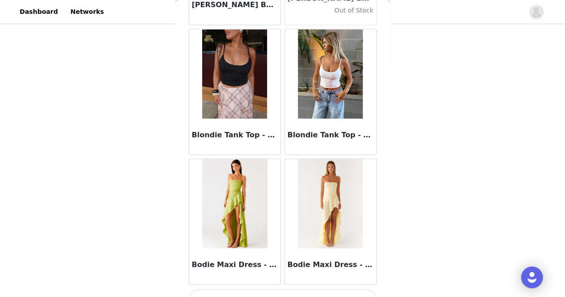
click at [267, 289] on button "Load More" at bounding box center [283, 299] width 188 height 21
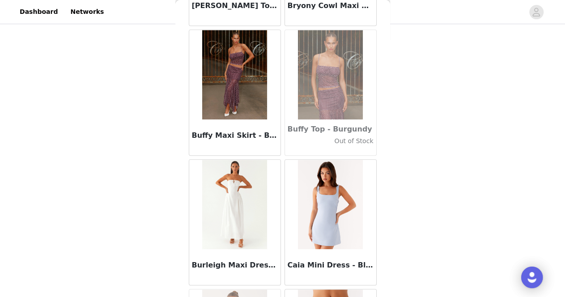
scroll to position [8832, 0]
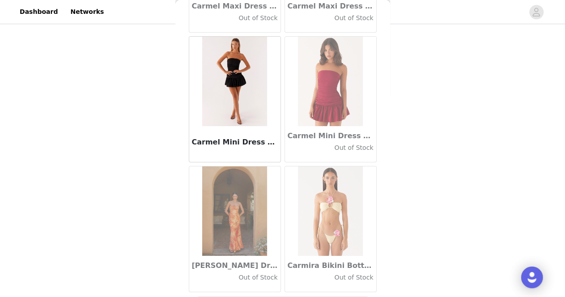
scroll to position [10126, 0]
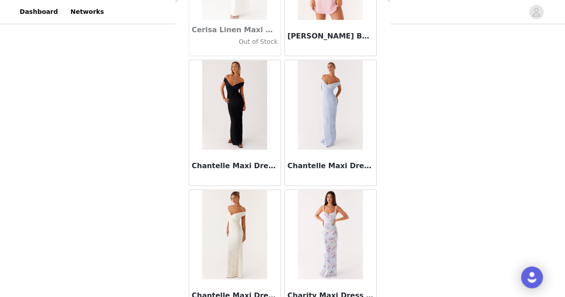
scroll to position [11420, 0]
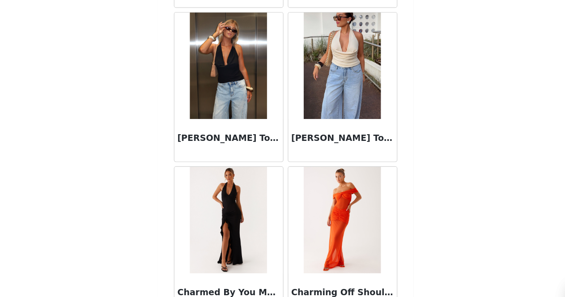
scroll to position [171, 0]
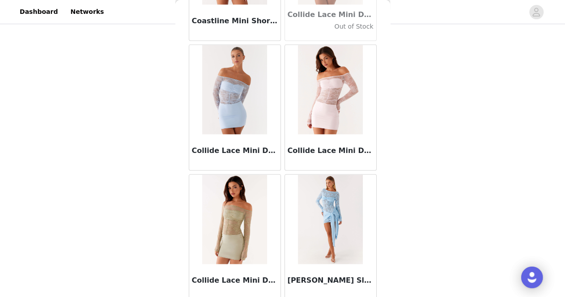
click at [279, 288] on div "Back Aamari Maxi Dress - Red Adelaide Shirt Mini Dress - Brown Adored By You Mi…" at bounding box center [282, 148] width 215 height 297
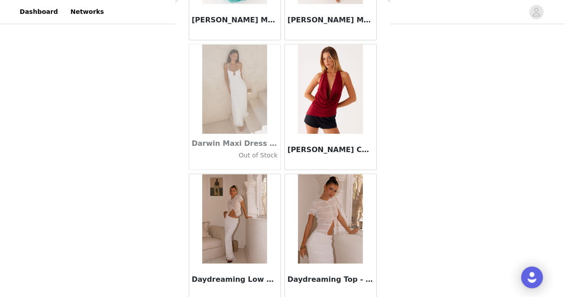
scroll to position [14007, 0]
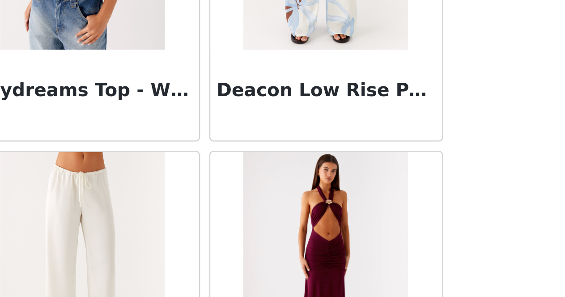
scroll to position [171, 0]
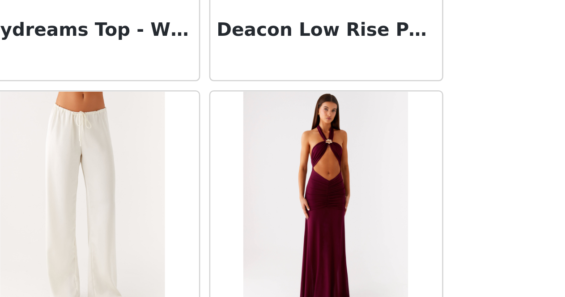
click at [333, 130] on img at bounding box center [330, 153] width 65 height 89
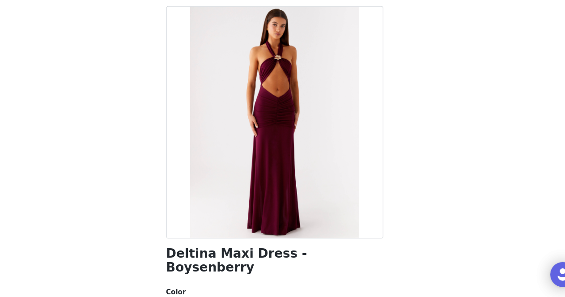
scroll to position [170, 0]
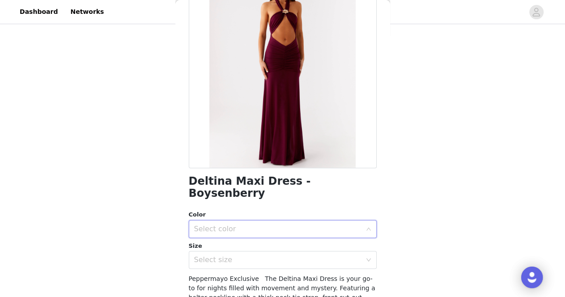
scroll to position [80, 0]
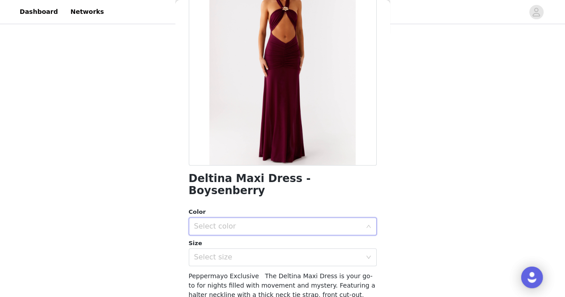
click at [218, 222] on div "Select color" at bounding box center [277, 226] width 167 height 9
click at [226, 228] on li "Boysenberry" at bounding box center [278, 233] width 181 height 14
click at [228, 250] on div "Select size" at bounding box center [279, 257] width 171 height 17
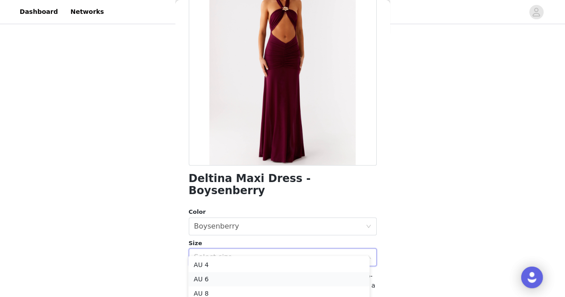
click at [216, 280] on li "AU 6" at bounding box center [278, 279] width 181 height 14
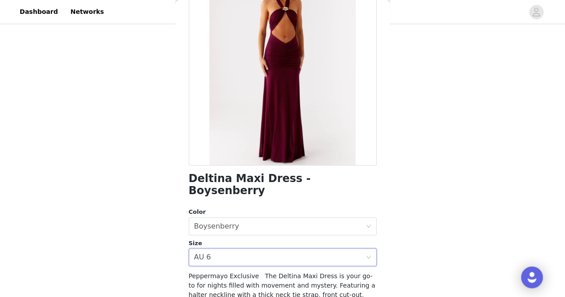
scroll to position [212, 0]
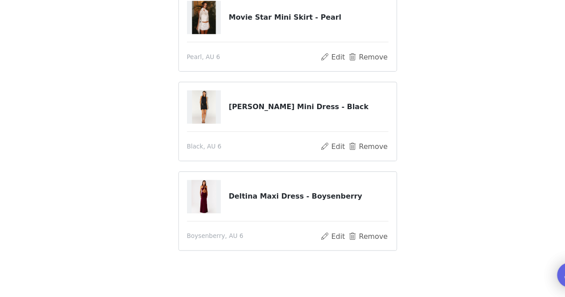
scroll to position [192, 0]
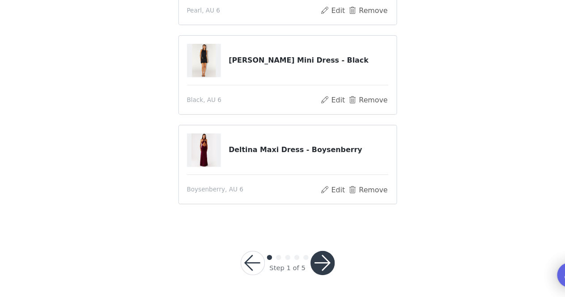
click at [312, 271] on button "button" at bounding box center [313, 266] width 21 height 21
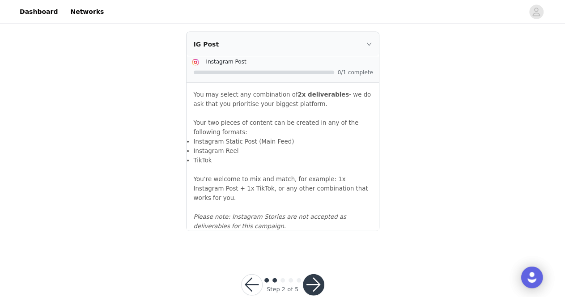
scroll to position [1022, 0]
click at [311, 281] on div "Step 2 of 5" at bounding box center [282, 284] width 105 height 43
click at [314, 274] on button "button" at bounding box center [313, 284] width 21 height 21
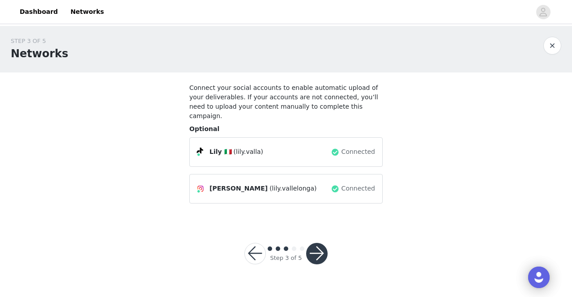
click at [318, 252] on button "button" at bounding box center [316, 253] width 21 height 21
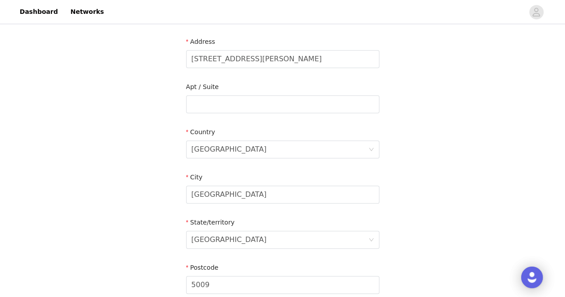
scroll to position [350, 0]
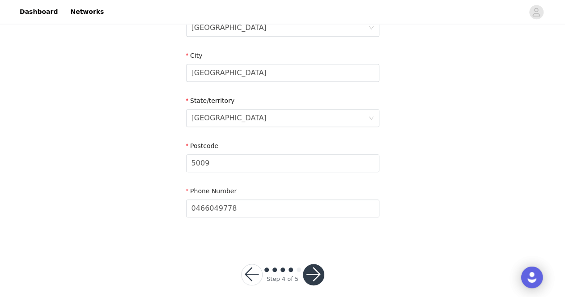
click at [309, 270] on button "button" at bounding box center [313, 274] width 21 height 21
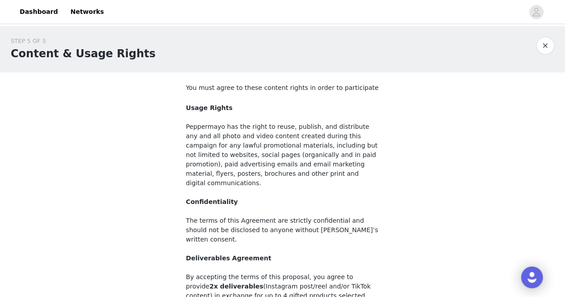
scroll to position [116, 0]
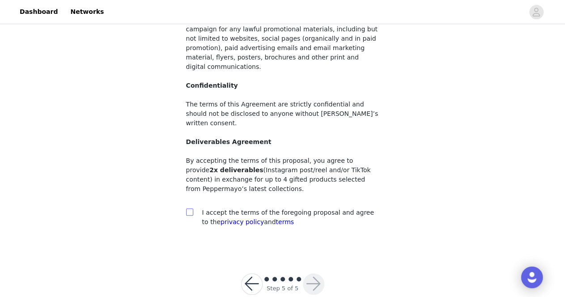
click at [191, 208] on input "checkbox" at bounding box center [189, 211] width 6 height 6
checkbox input "true"
click at [318, 273] on button "button" at bounding box center [313, 283] width 21 height 21
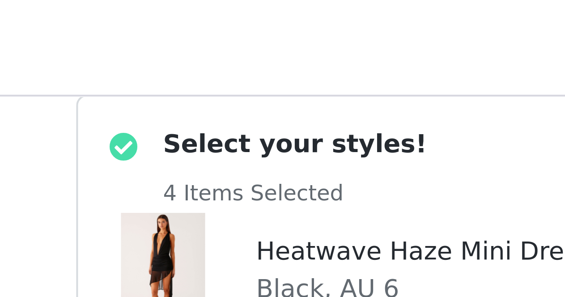
scroll to position [299, 0]
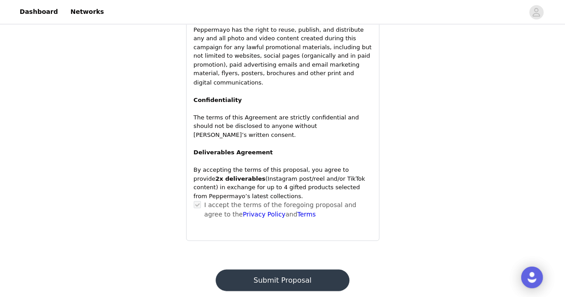
click at [257, 269] on button "Submit Proposal" at bounding box center [283, 279] width 134 height 21
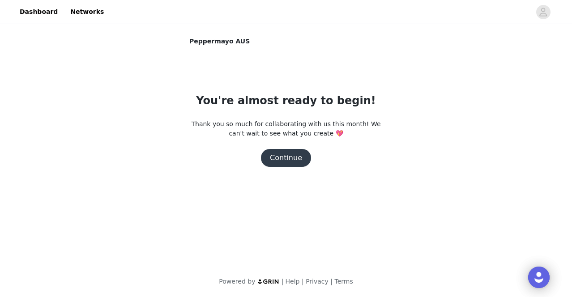
click at [295, 162] on button "Continue" at bounding box center [286, 158] width 50 height 18
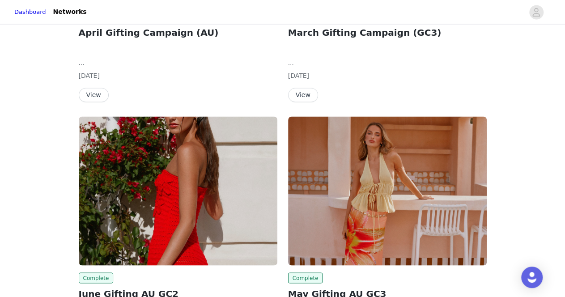
scroll to position [842, 0]
